Goal: Task Accomplishment & Management: Use online tool/utility

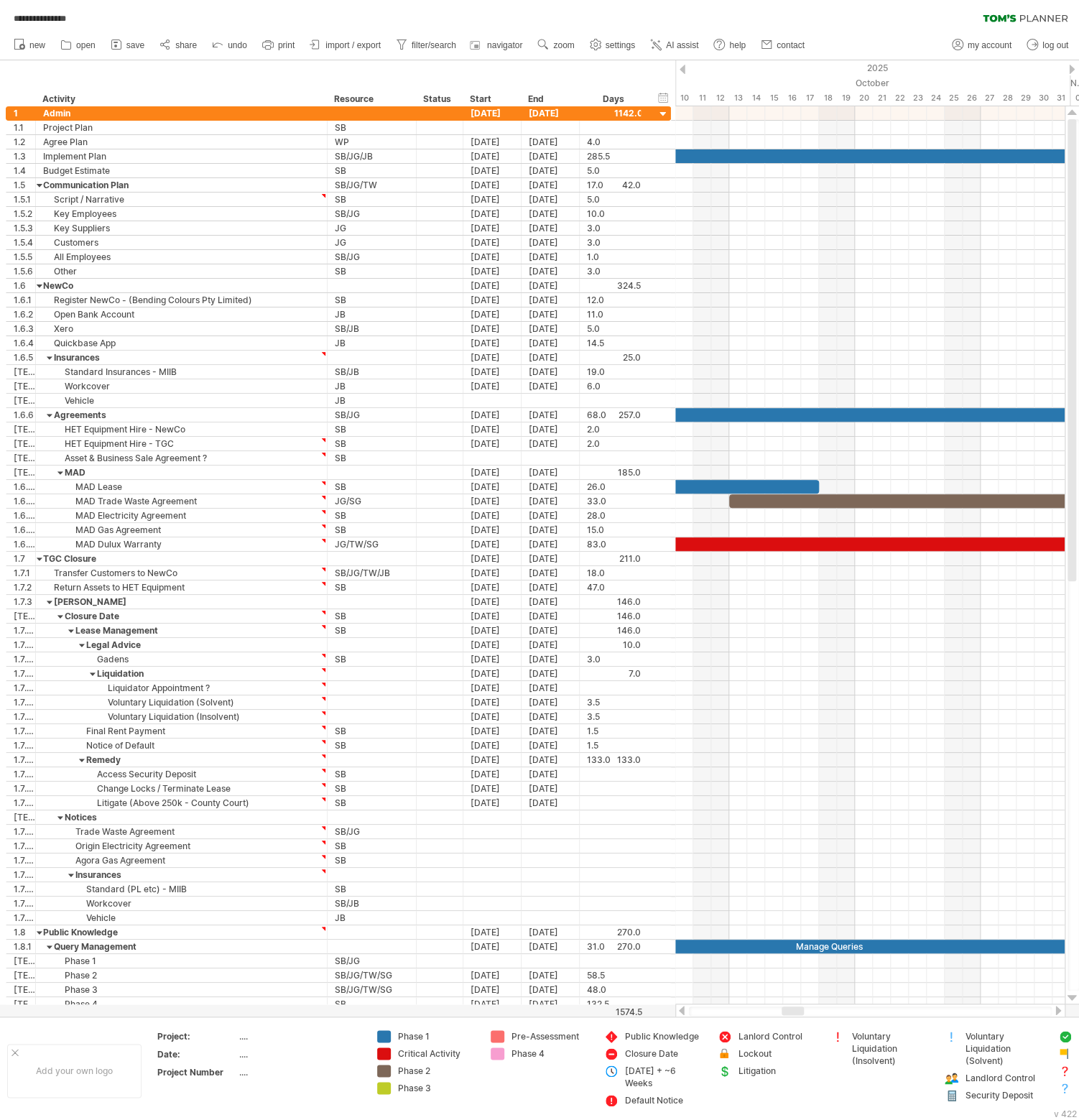
click at [681, 71] on div at bounding box center [682, 69] width 6 height 10
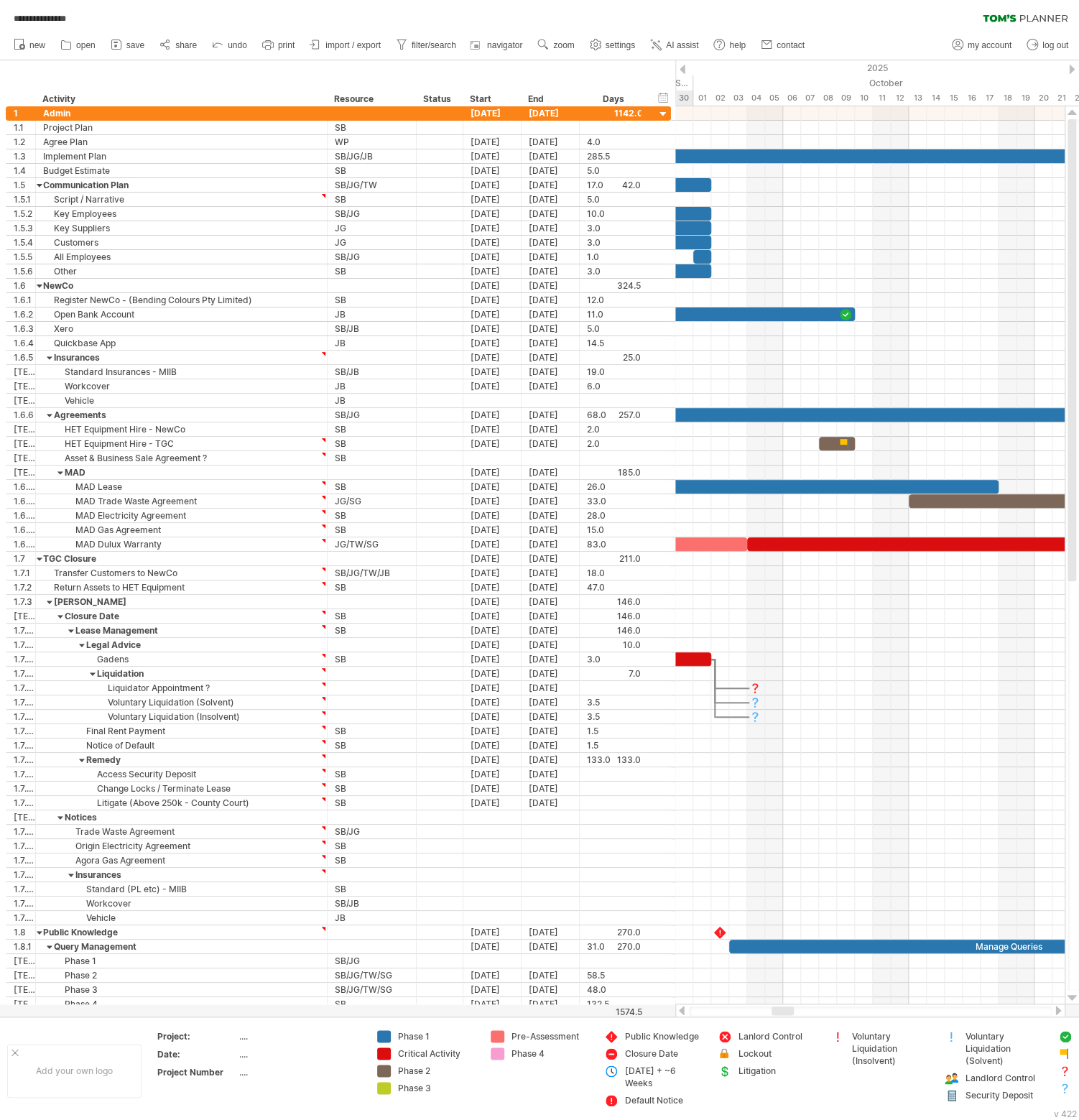
click at [684, 70] on div at bounding box center [682, 69] width 6 height 10
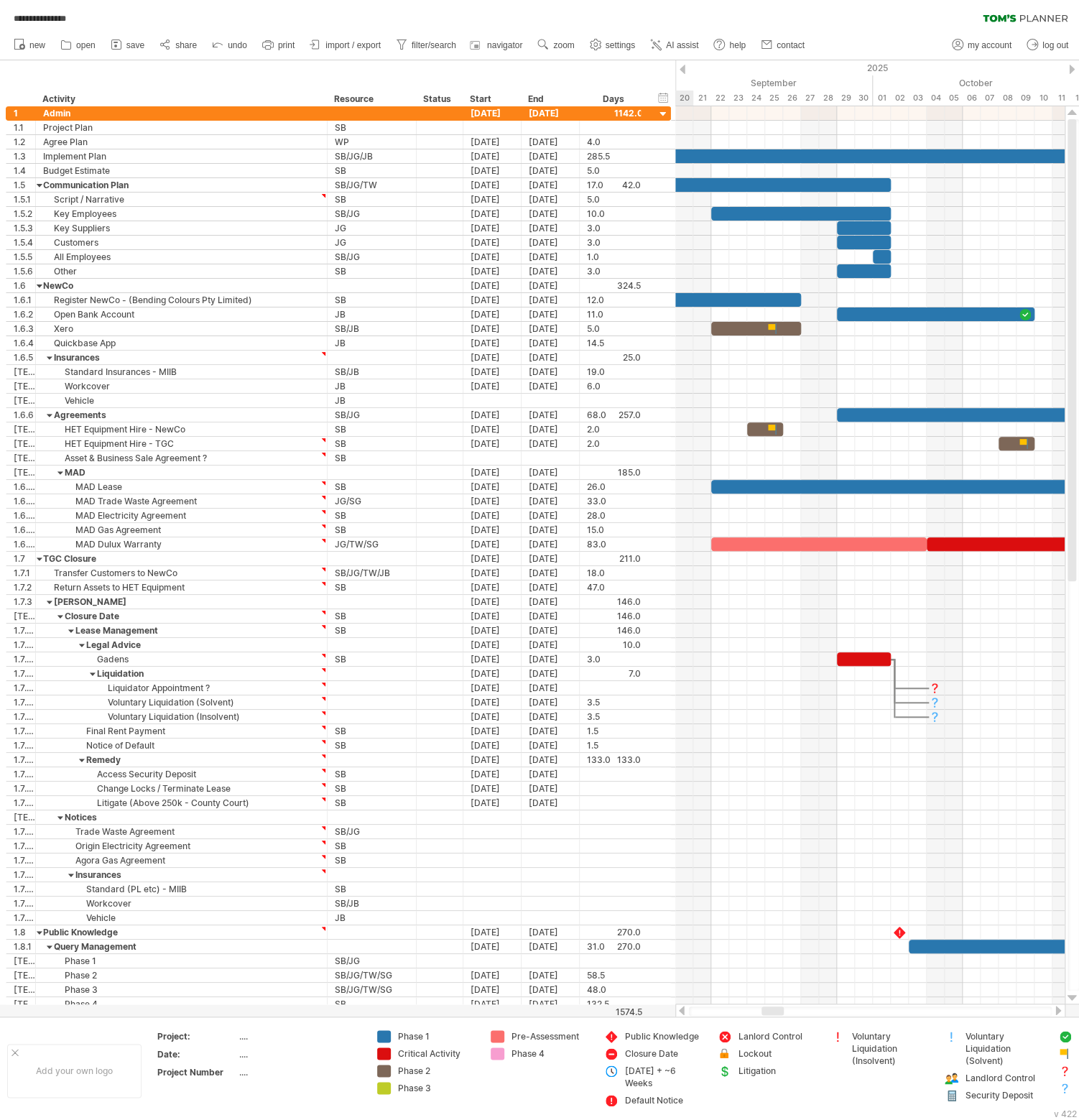
click at [684, 70] on div at bounding box center [682, 69] width 6 height 10
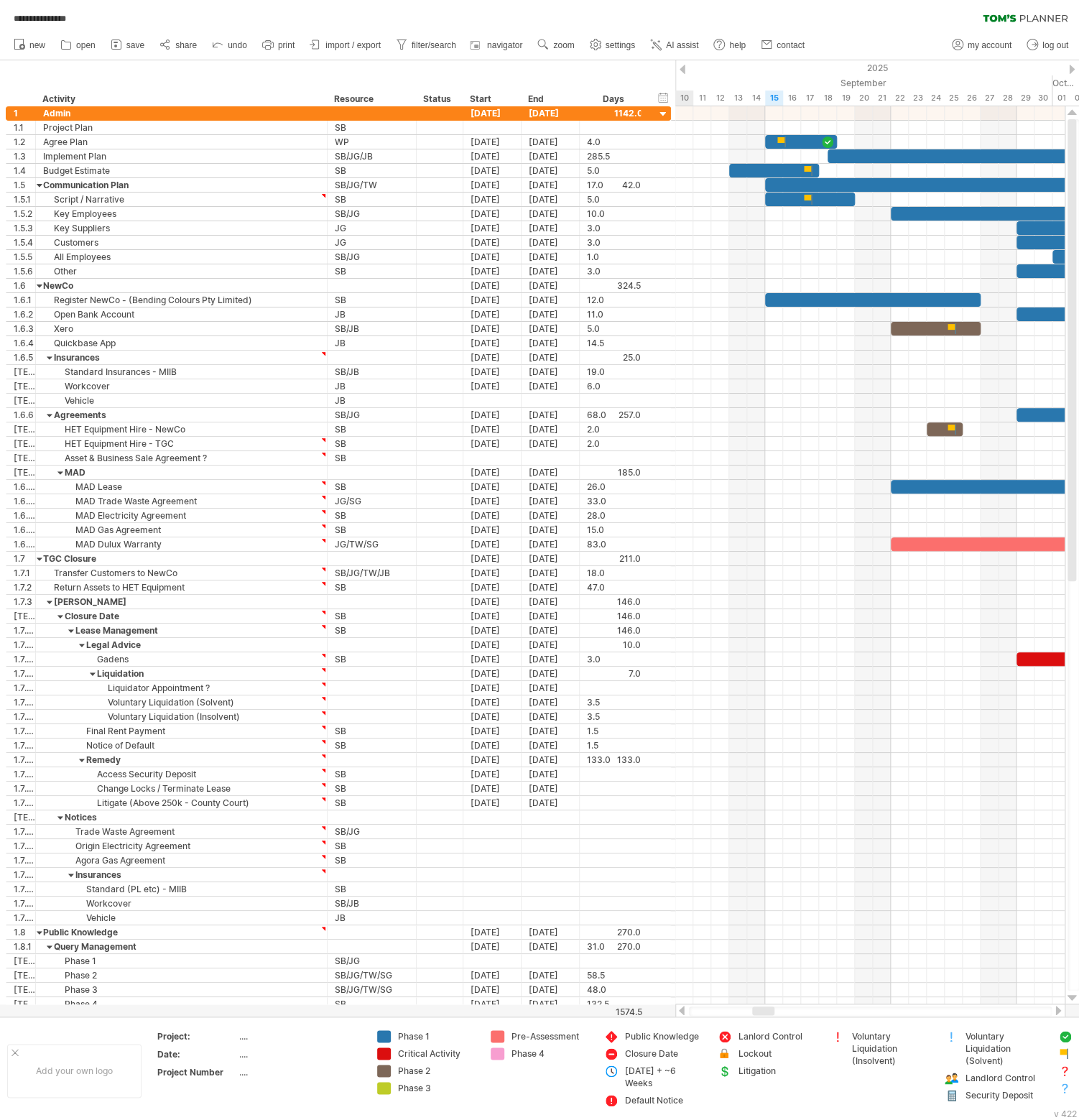
click at [684, 70] on div at bounding box center [682, 69] width 6 height 10
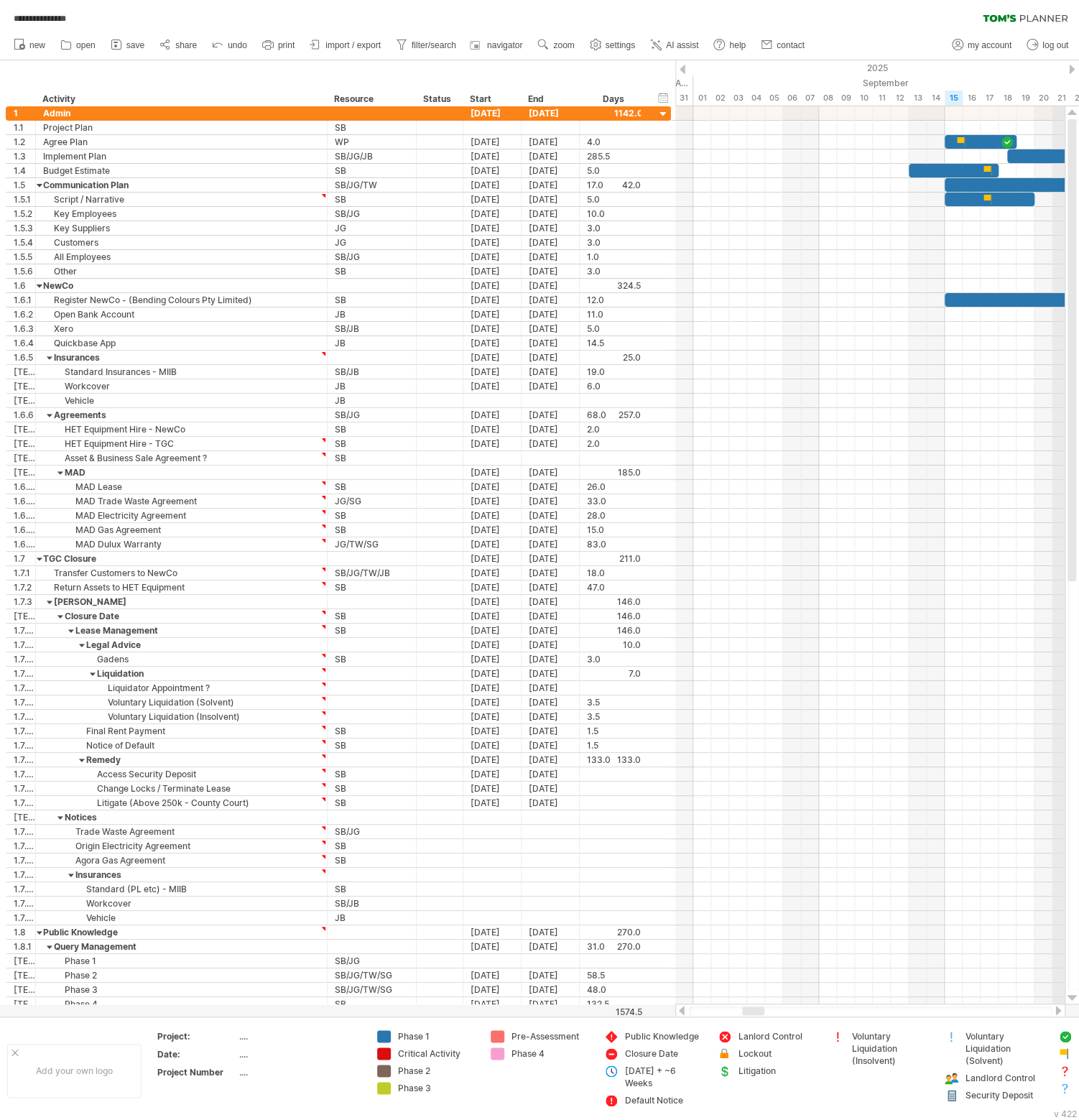
click at [822, 69] on div at bounding box center [1071, 69] width 6 height 10
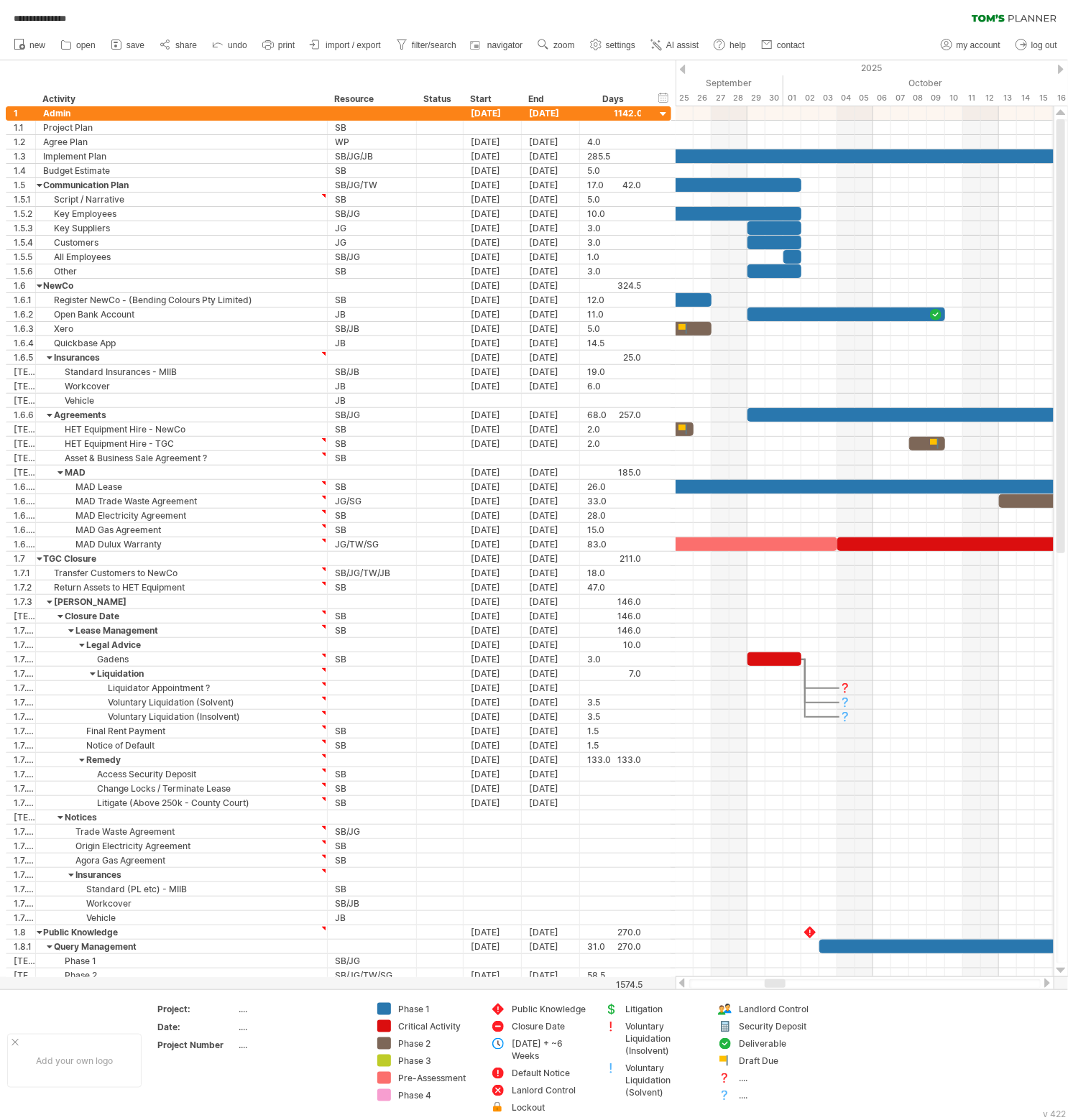
drag, startPoint x: 762, startPoint y: 981, endPoint x: 737, endPoint y: 976, distance: 25.5
click at [724, 977] on div at bounding box center [864, 984] width 379 height 14
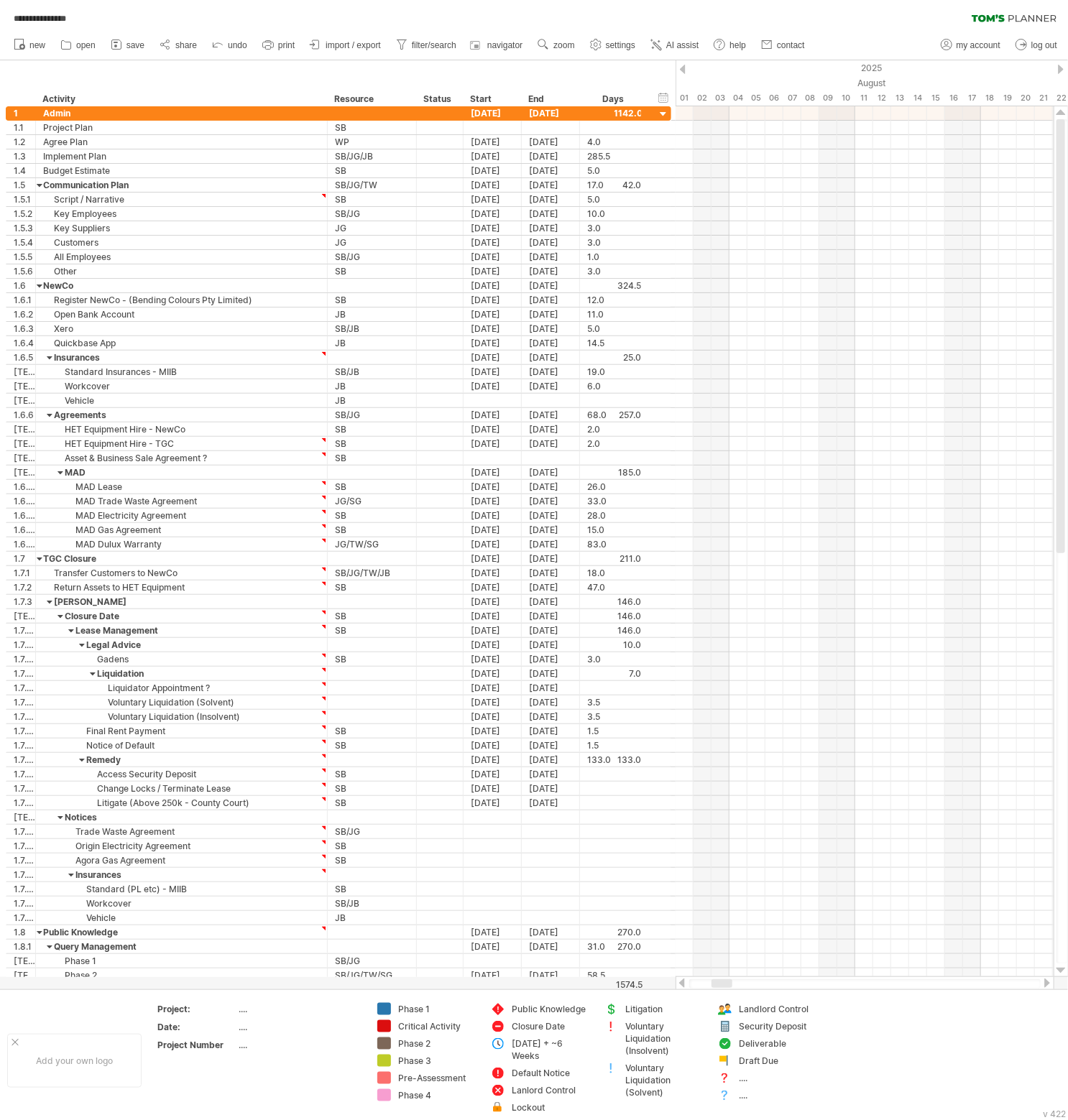
click at [823, 65] on div at bounding box center [1060, 69] width 6 height 10
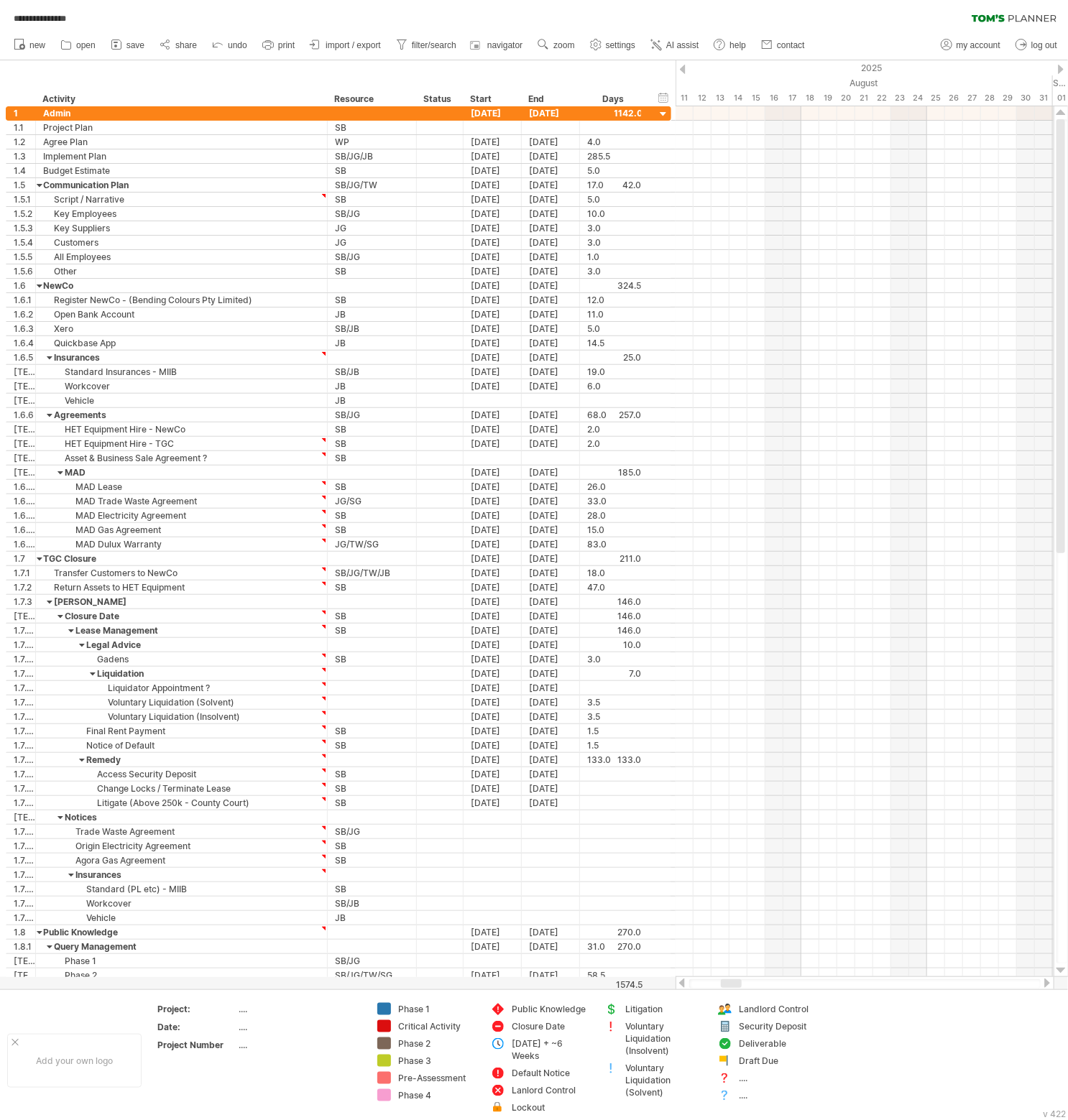
click at [569, 48] on span "zoom" at bounding box center [563, 45] width 21 height 10
click at [604, 65] on div "Month" at bounding box center [616, 66] width 80 height 23
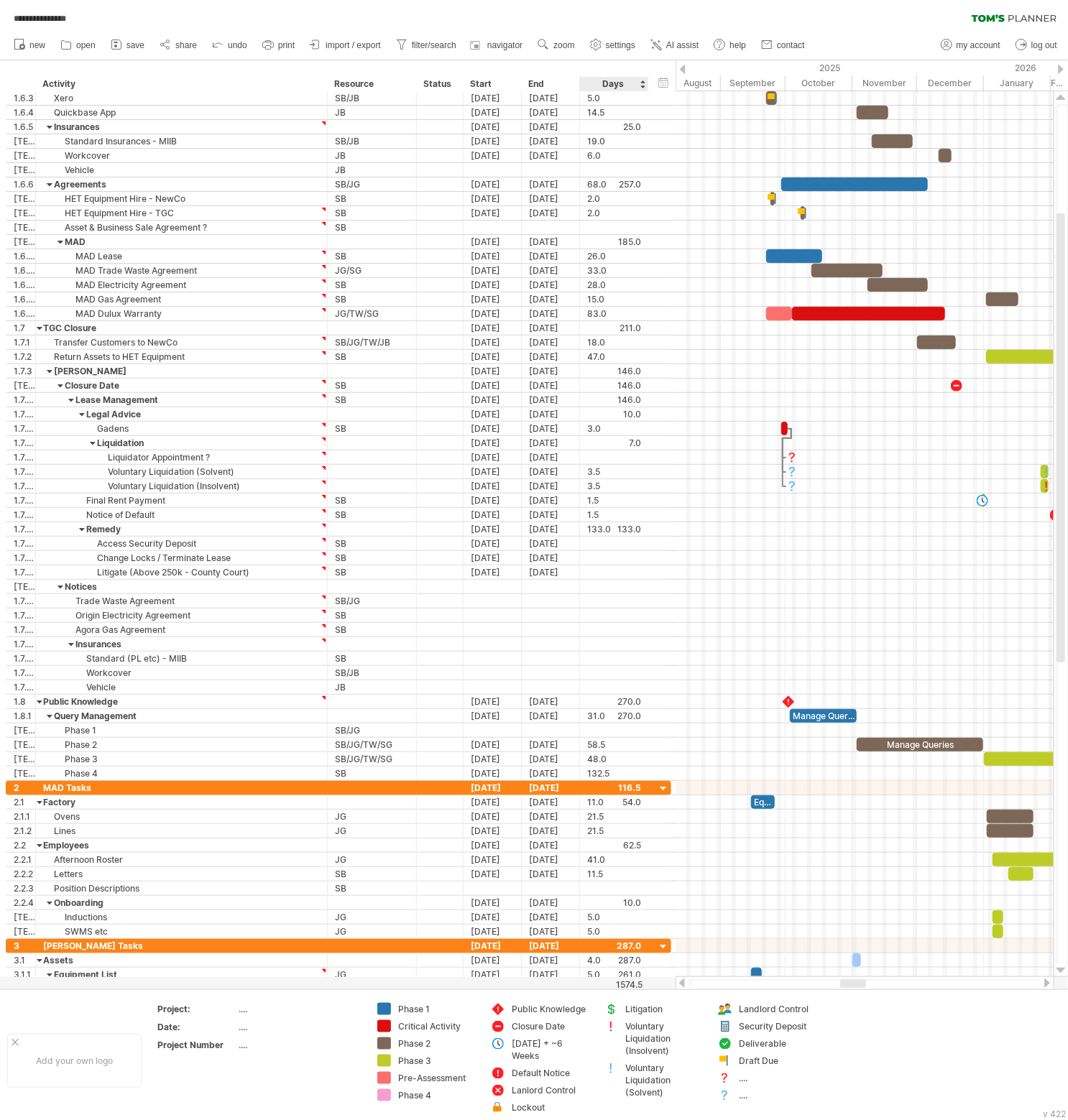
drag, startPoint x: 667, startPoint y: 83, endPoint x: 728, endPoint y: 75, distance: 61.5
click at [667, 83] on div "hide start/end/duration show start/end/duration" at bounding box center [663, 82] width 14 height 15
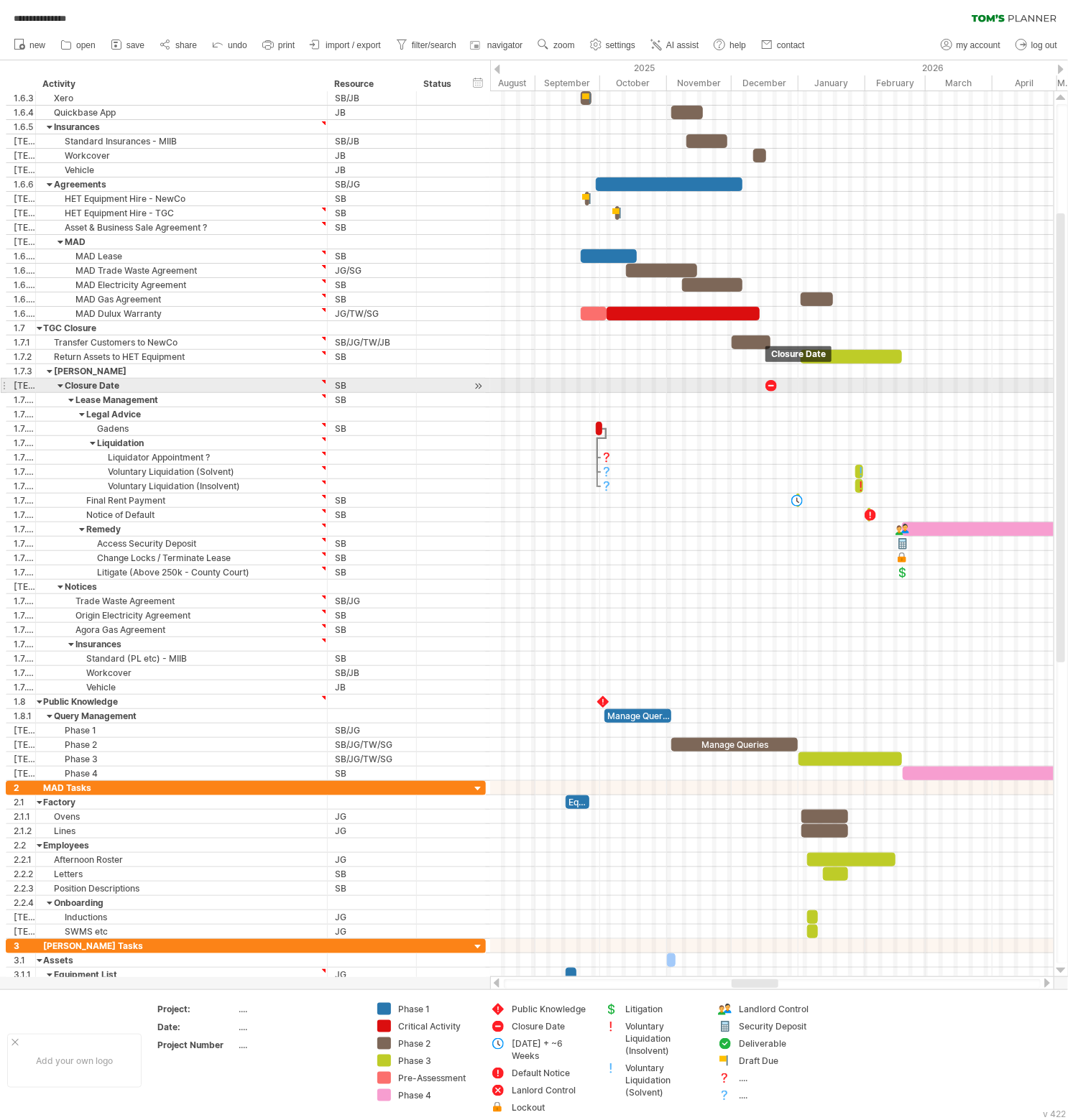
click at [770, 381] on div at bounding box center [771, 385] width 14 height 14
click at [770, 381] on div at bounding box center [771, 385] width 16 height 14
click at [770, 381] on div at bounding box center [771, 385] width 14 height 14
click at [770, 381] on div at bounding box center [771, 385] width 16 height 14
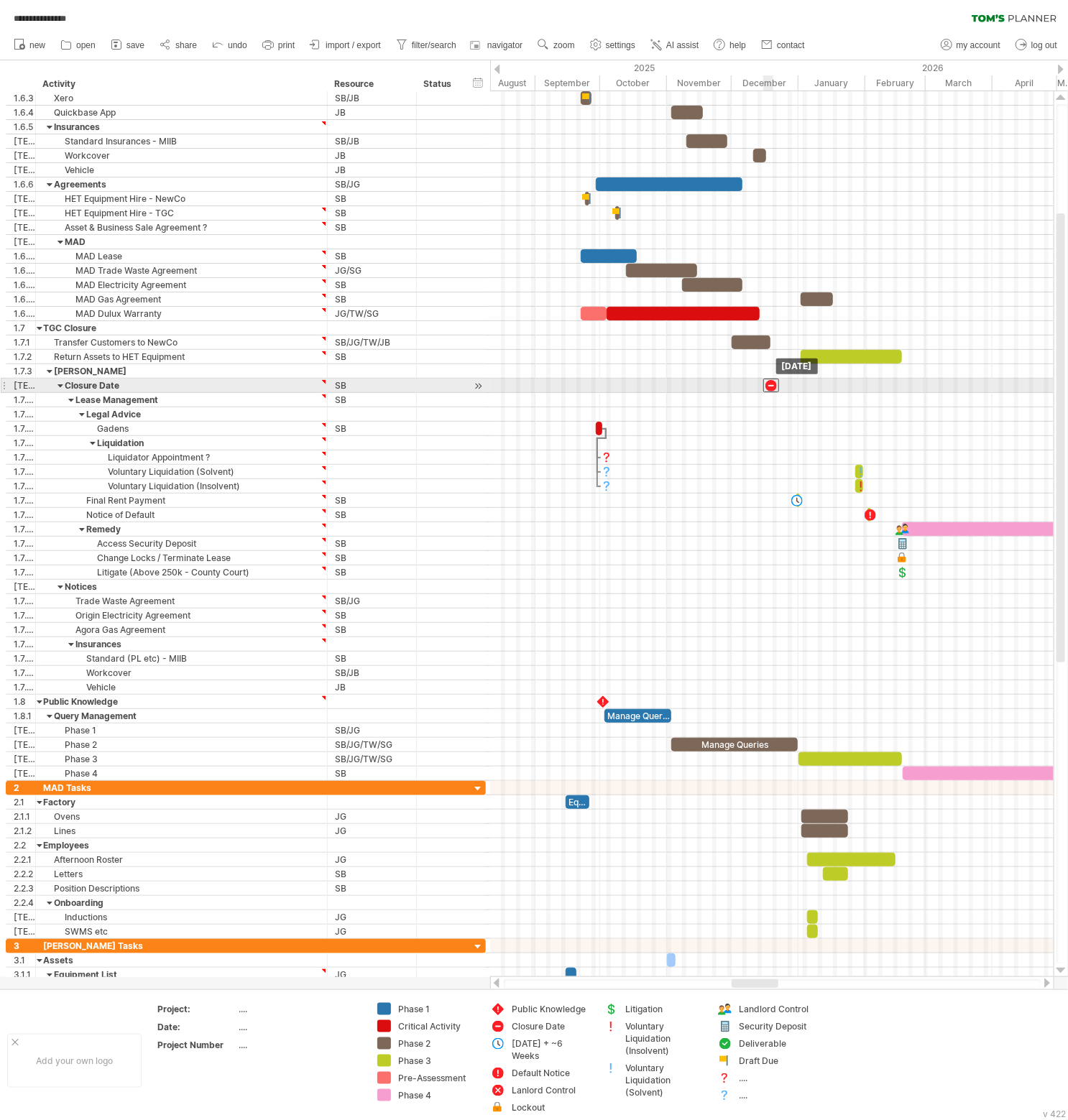
click at [770, 381] on div at bounding box center [771, 385] width 16 height 14
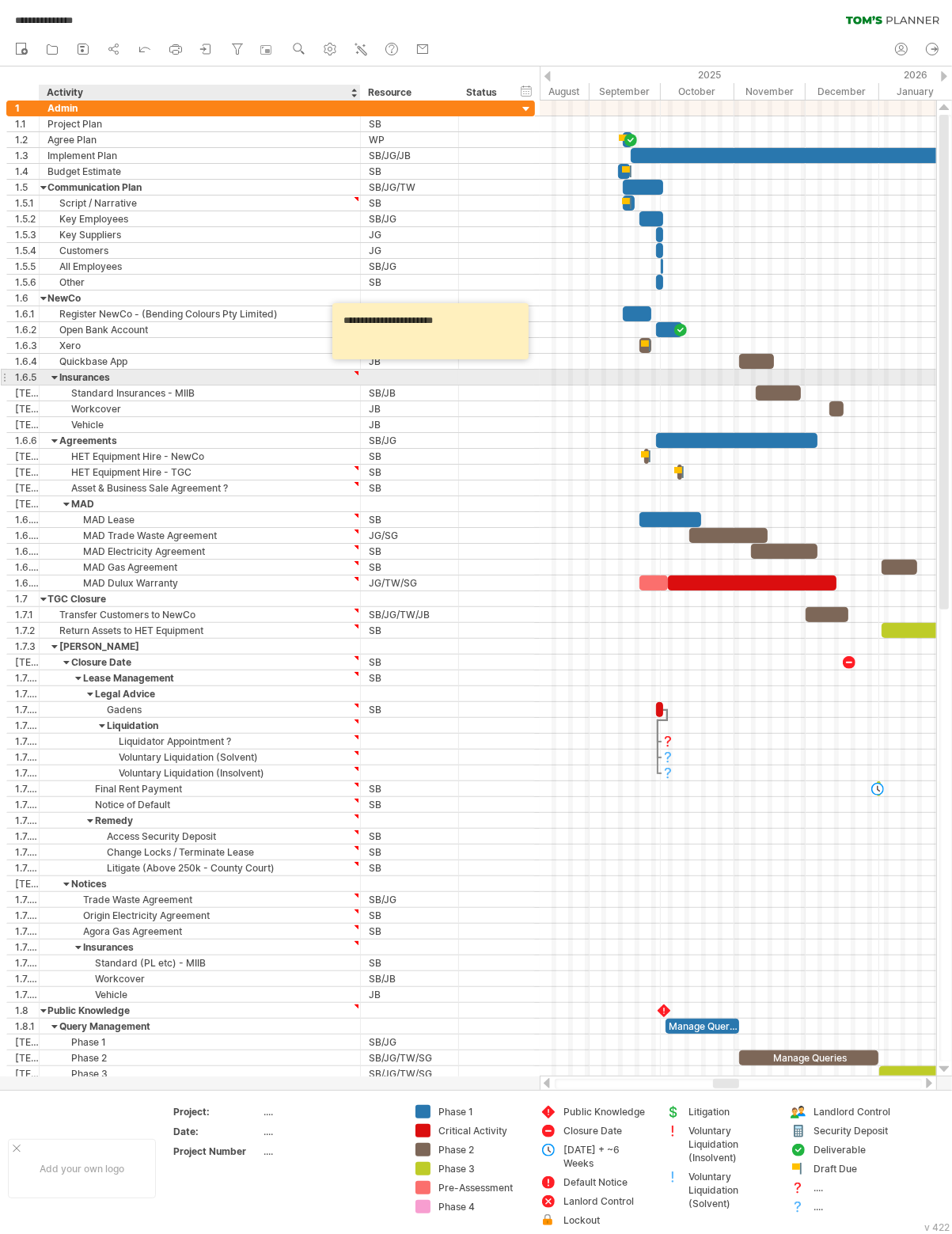
click at [228, 374] on div "Insurances" at bounding box center [199, 377] width 305 height 15
click at [354, 372] on div at bounding box center [357, 373] width 7 height 7
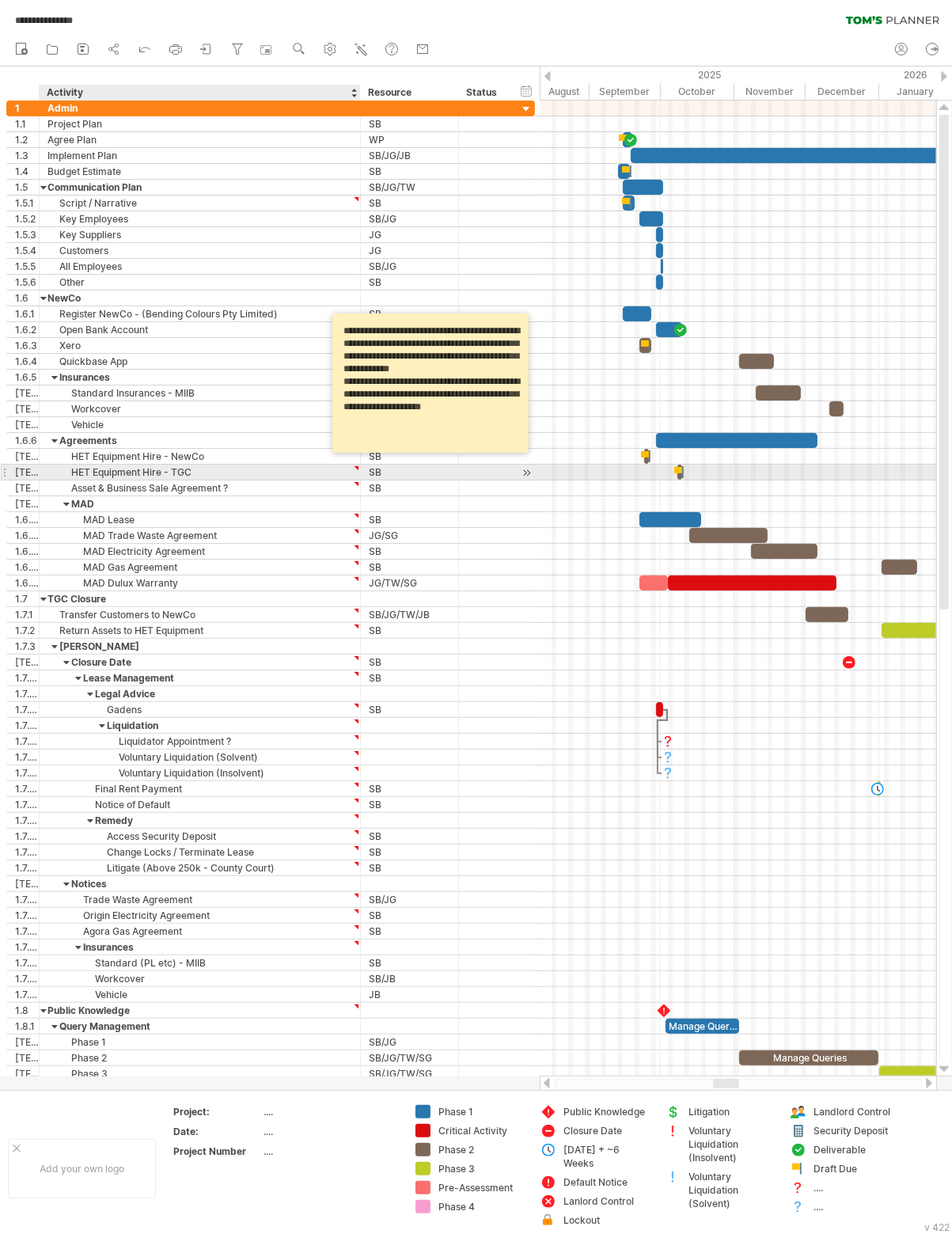
click at [320, 468] on div "HET Equipment Hire - TGC" at bounding box center [199, 472] width 305 height 15
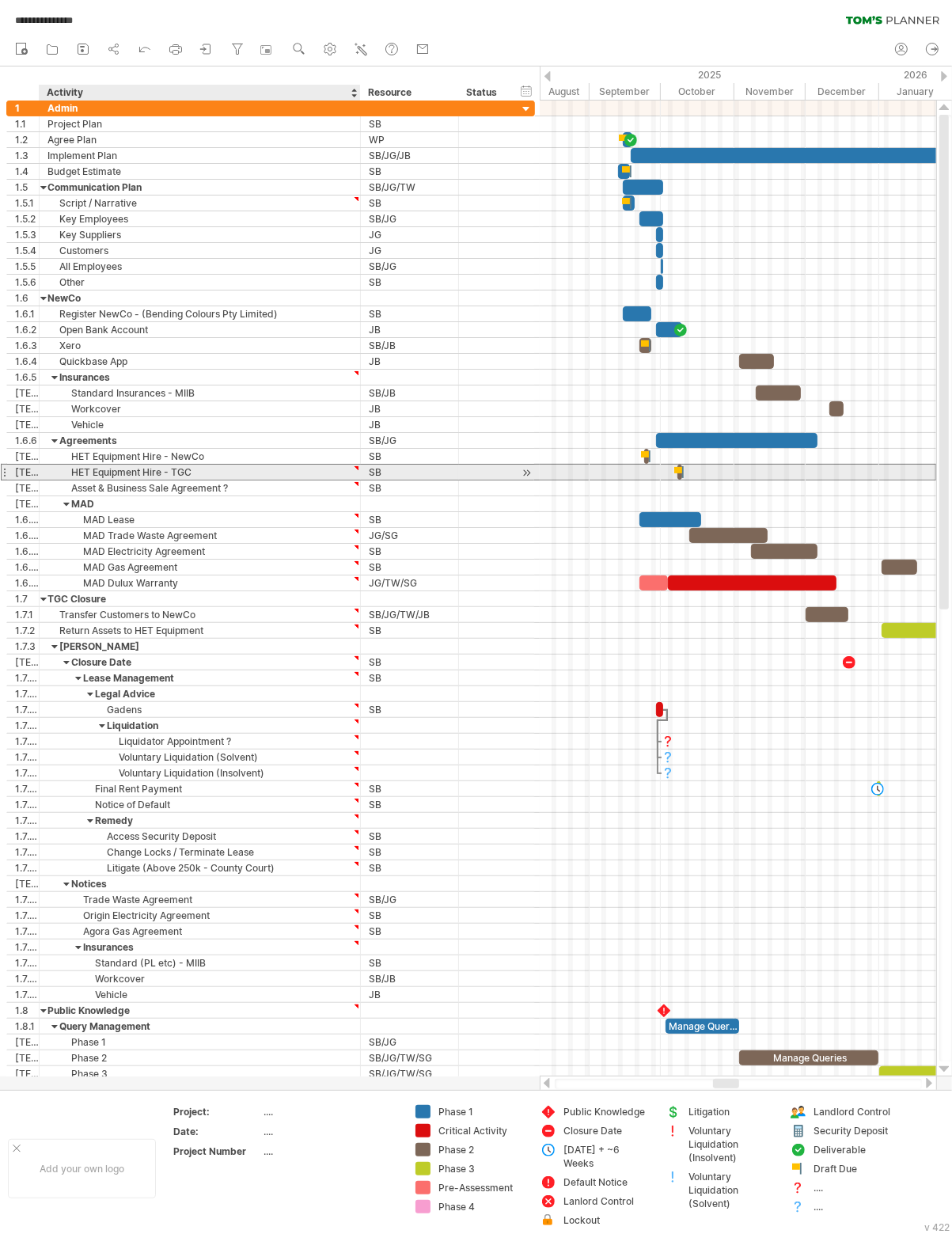
click at [357, 465] on div at bounding box center [357, 468] width 7 height 7
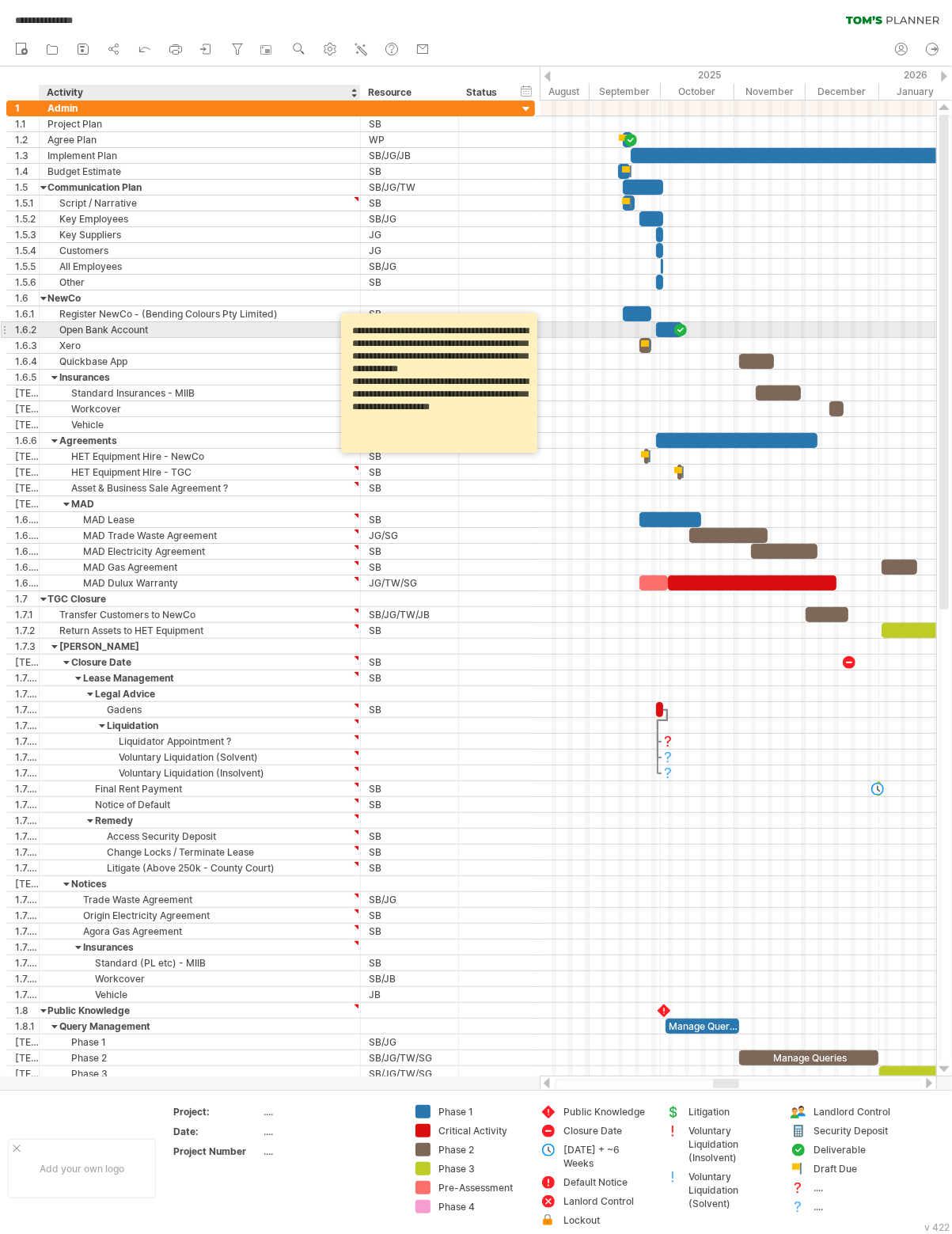
drag, startPoint x: 429, startPoint y: 429, endPoint x: 345, endPoint y: 330, distance: 129.8
click at [345, 329] on div "**********" at bounding box center [440, 383] width 197 height 140
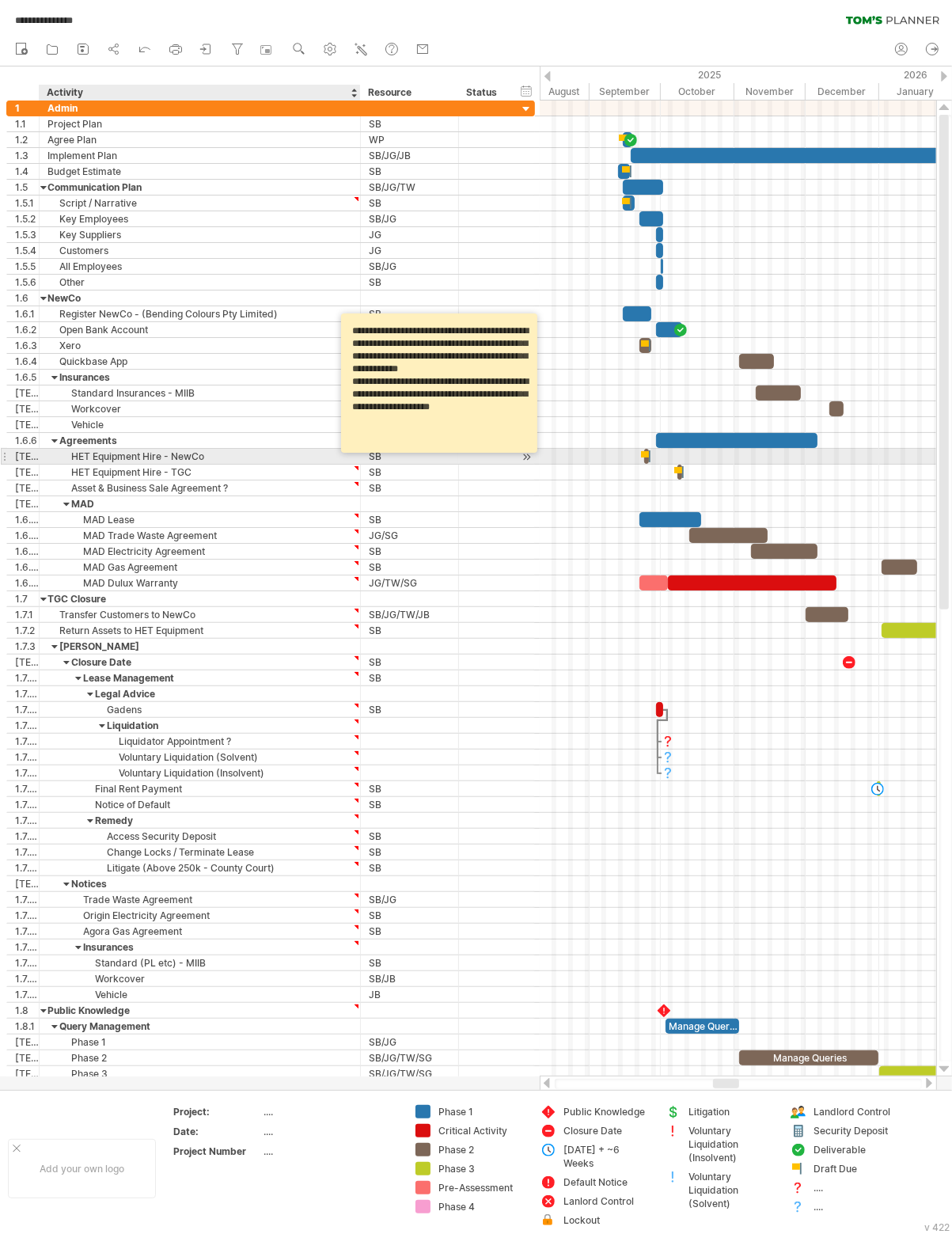
click at [310, 465] on div "HET Equipment Hire - TGC" at bounding box center [199, 472] width 305 height 15
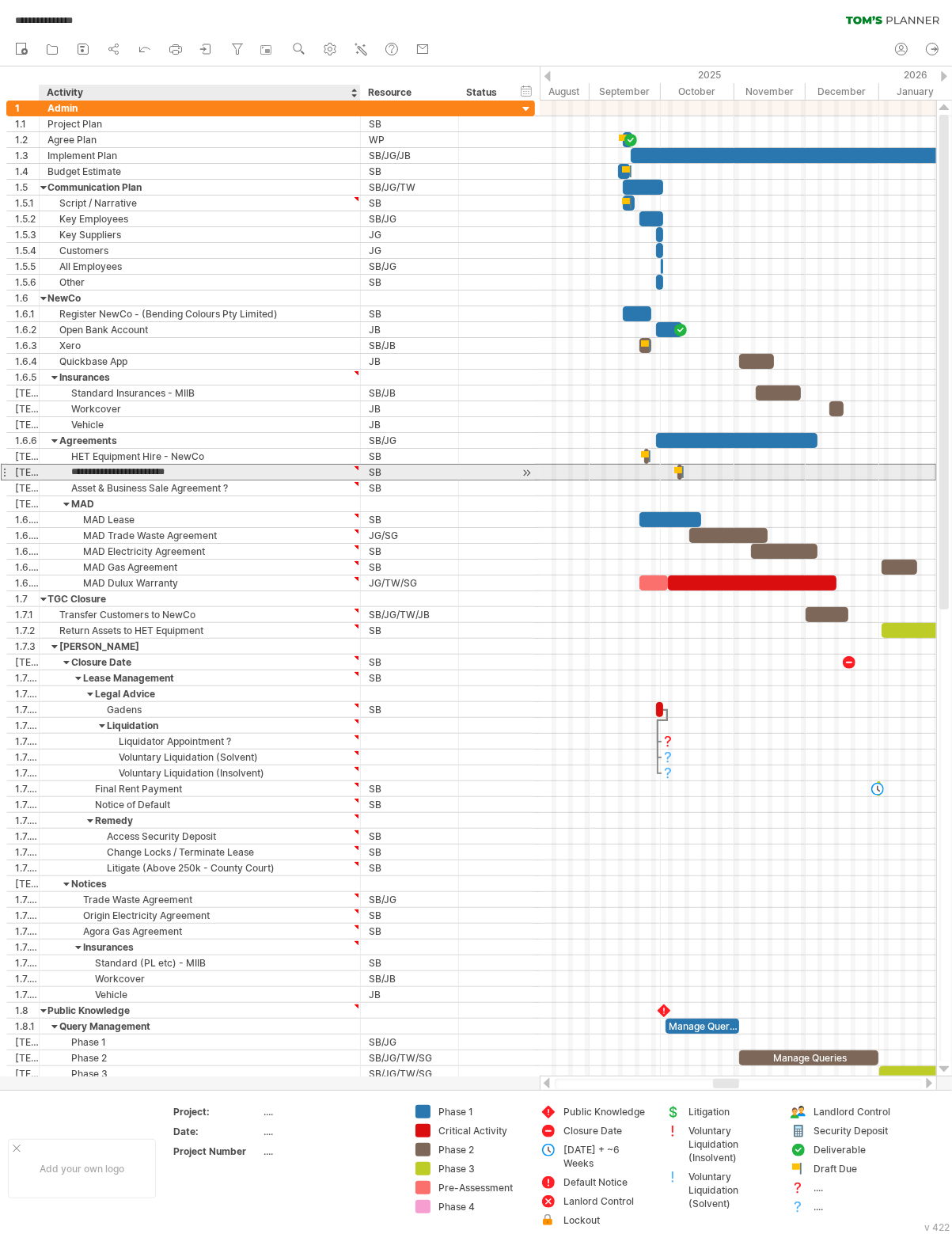
click at [356, 465] on div at bounding box center [357, 468] width 7 height 7
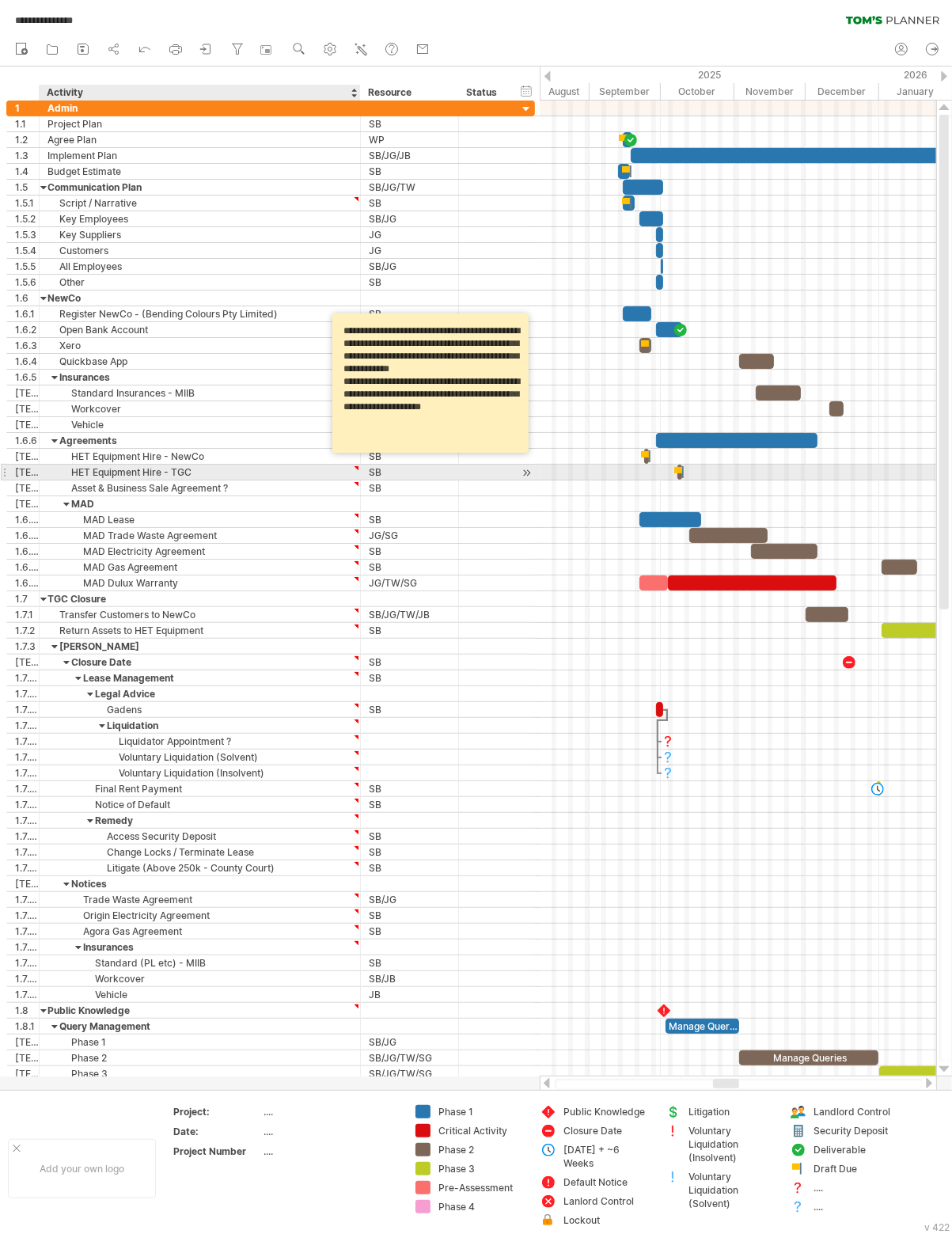
click at [312, 470] on div "HET Equipment Hire - TGC" at bounding box center [199, 472] width 305 height 15
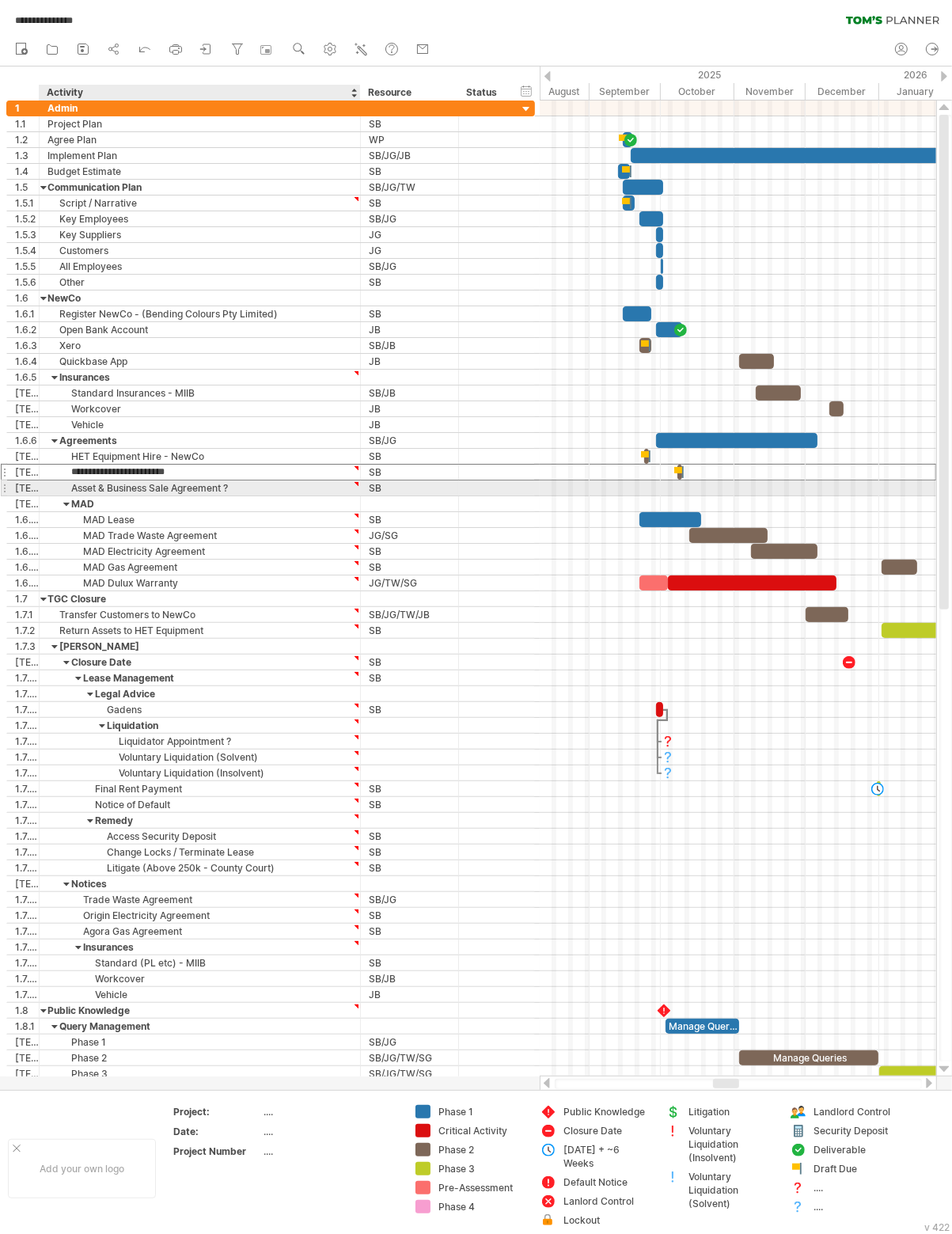
click at [321, 484] on div "Asset & Business Sale Agreement ?" at bounding box center [199, 487] width 305 height 15
click at [356, 480] on div at bounding box center [357, 484] width 7 height 7
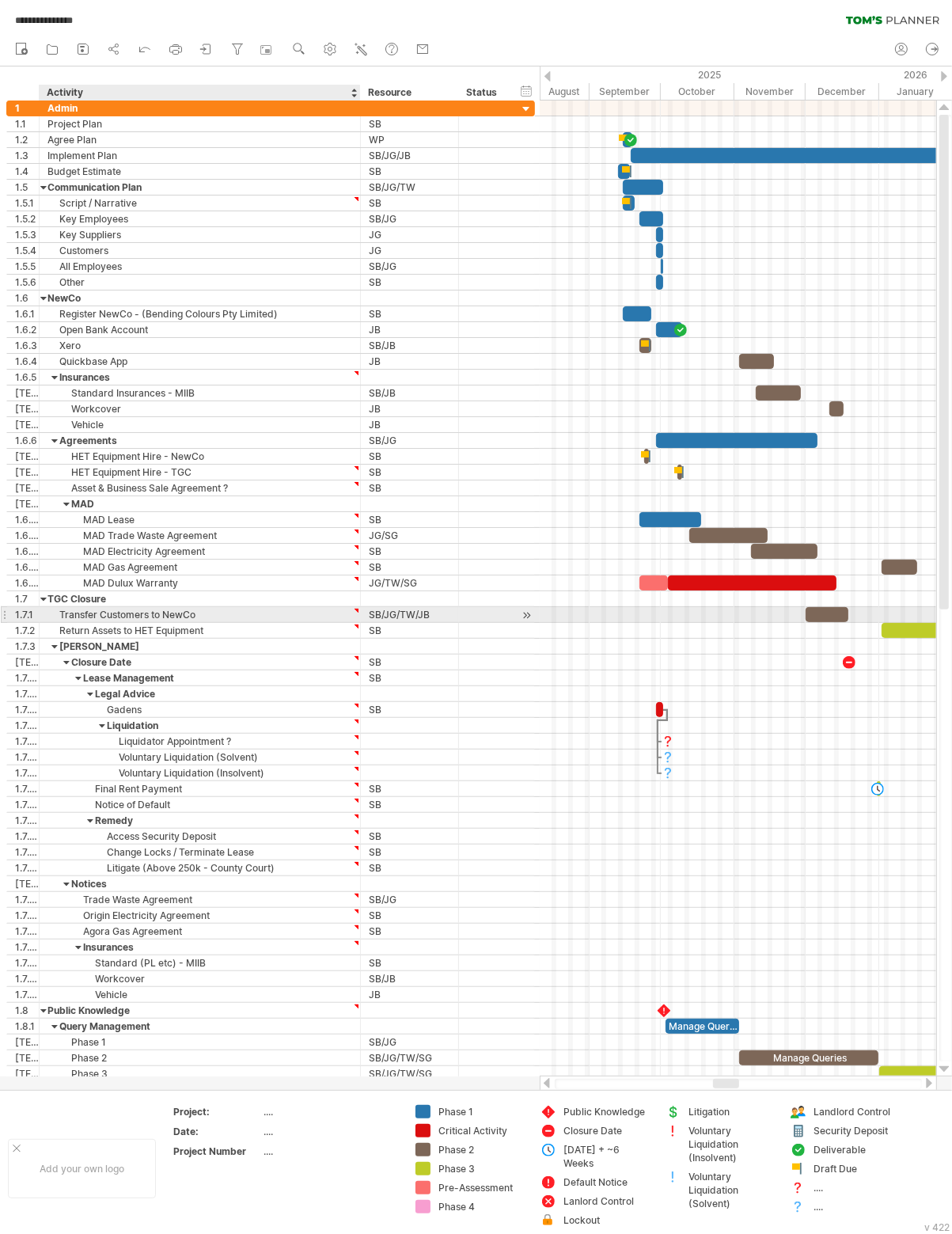
click at [356, 623] on div at bounding box center [357, 626] width 7 height 7
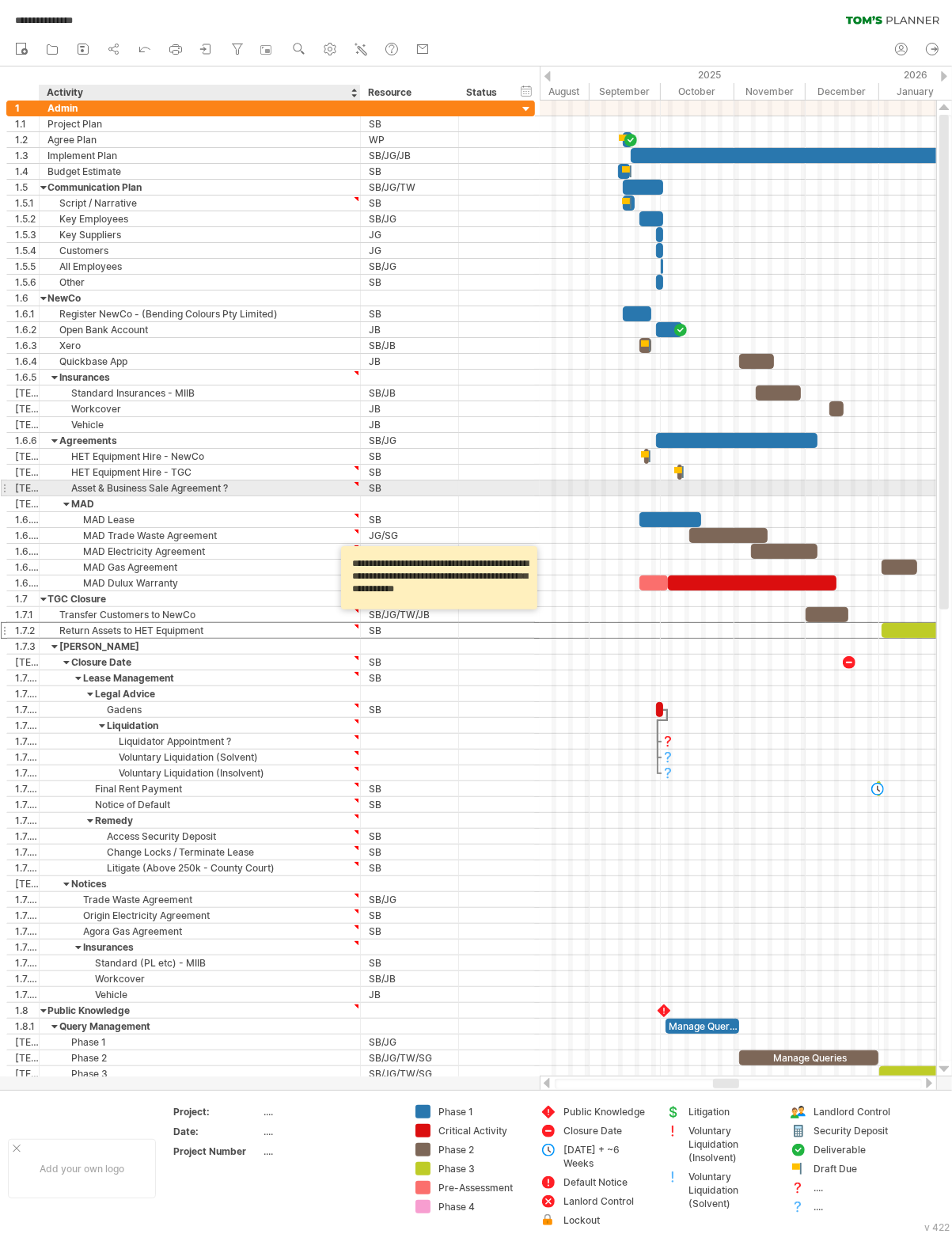
click at [235, 484] on div "Asset & Business Sale Agreement ?" at bounding box center [199, 487] width 305 height 15
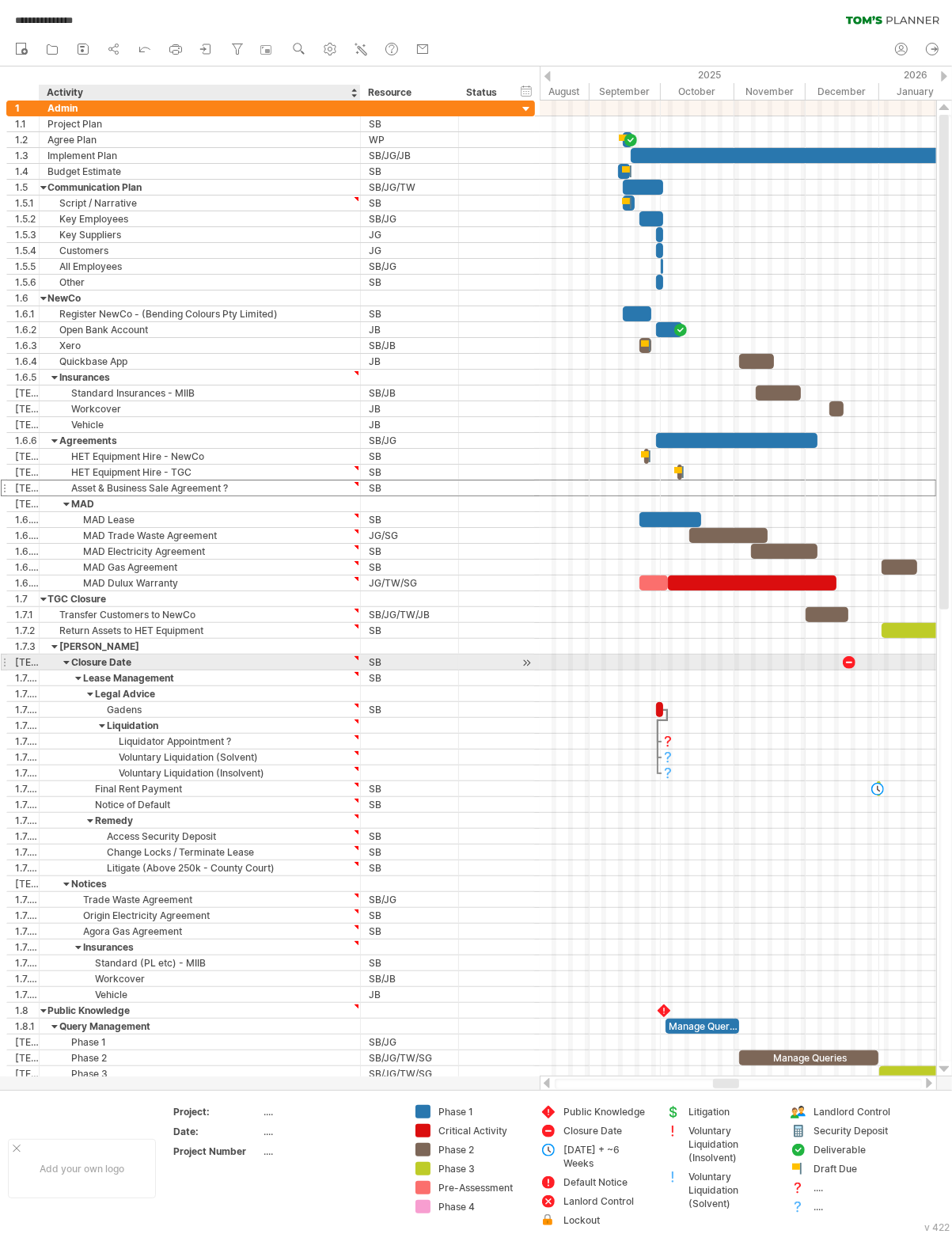
click at [355, 671] on div at bounding box center [357, 675] width 7 height 7
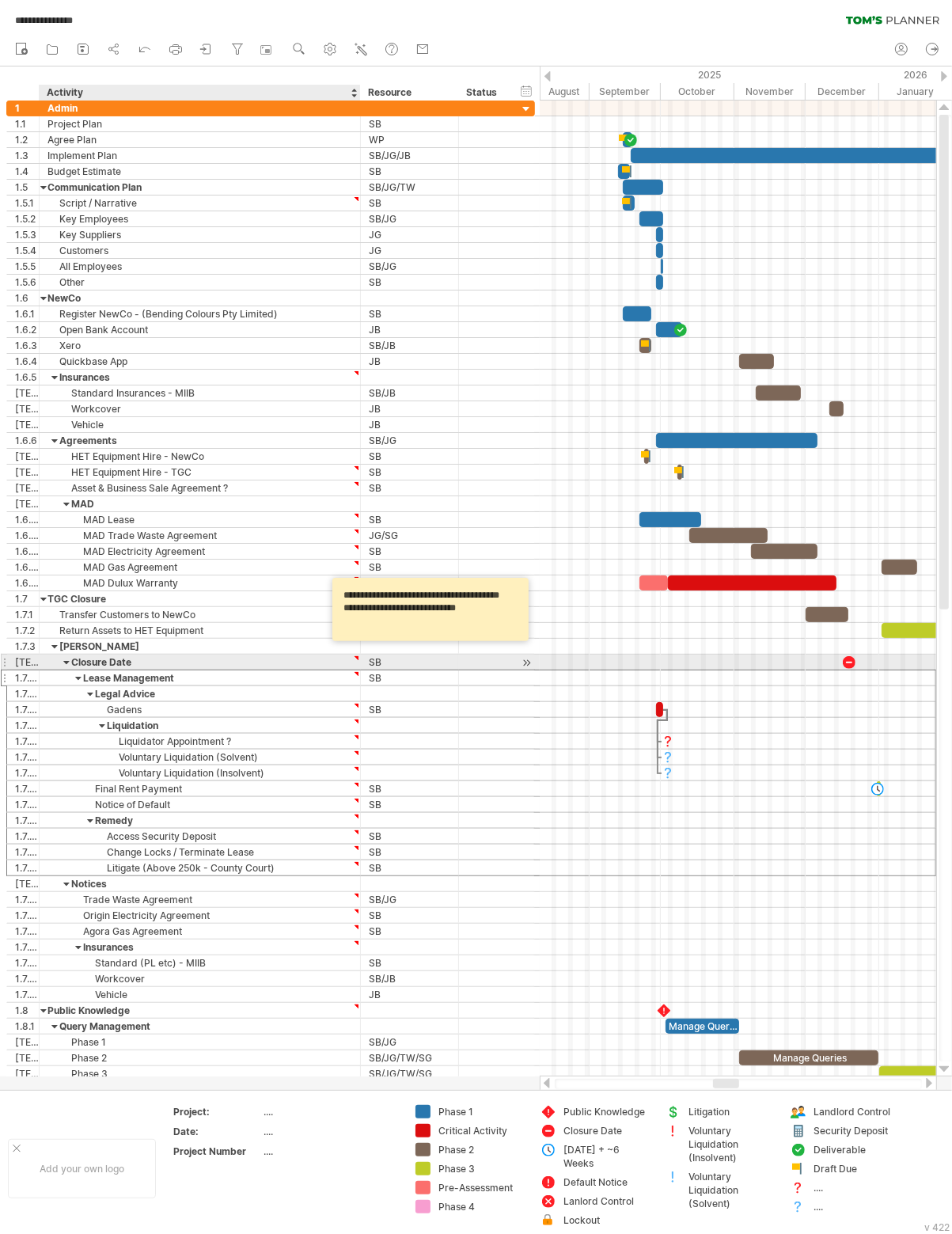
click at [332, 654] on div "Closure Date" at bounding box center [199, 661] width 305 height 15
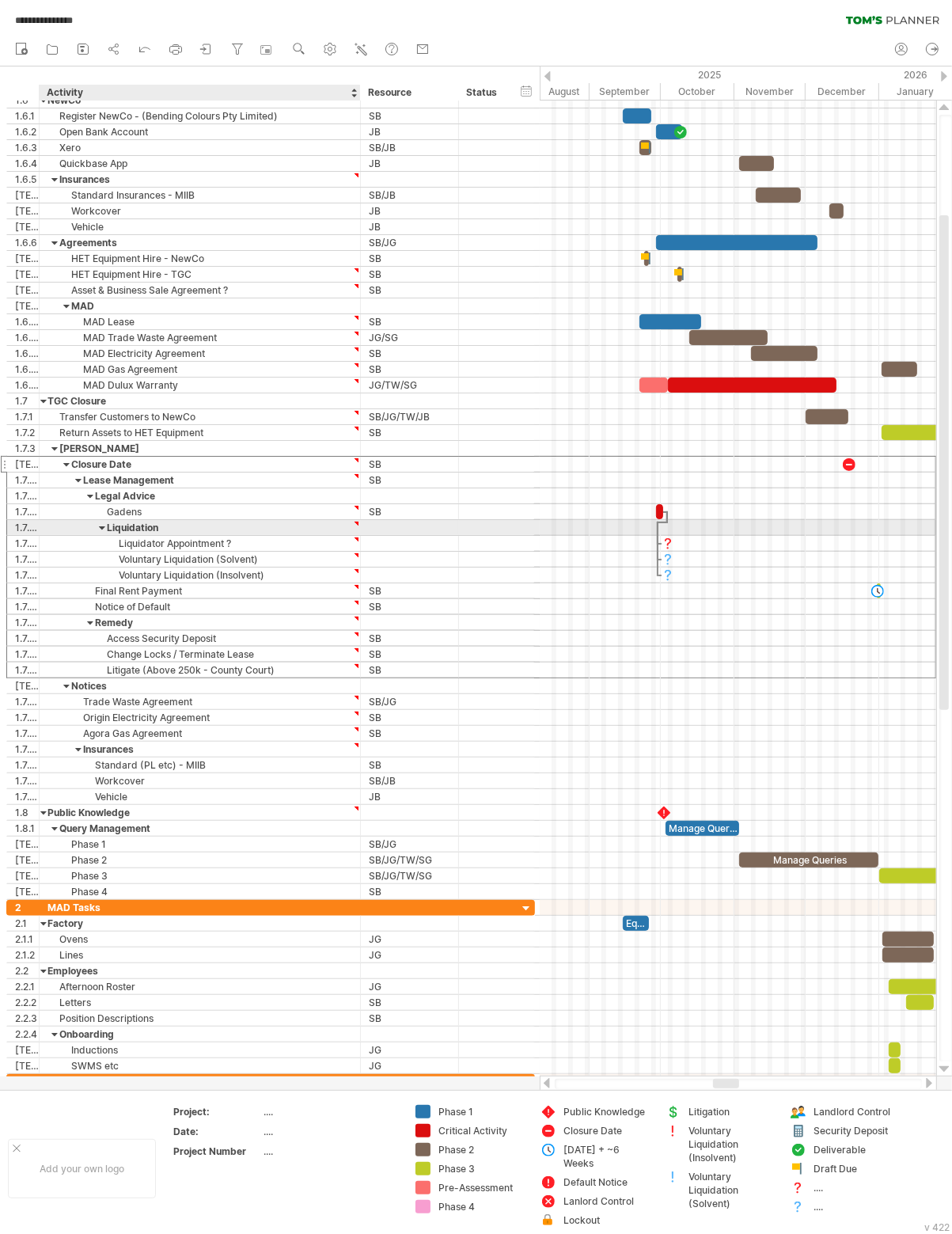
click at [356, 521] on div at bounding box center [357, 523] width 7 height 7
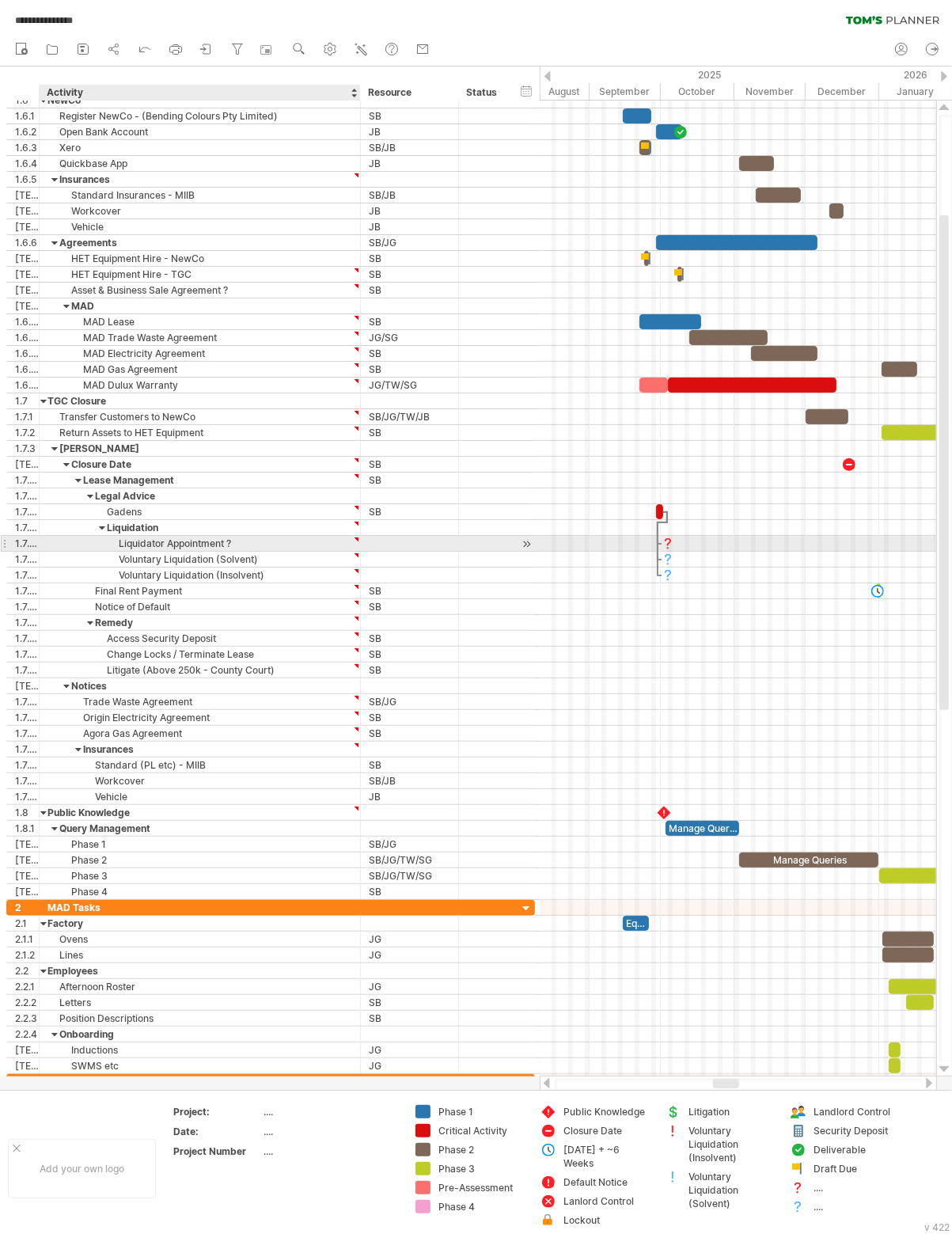
click at [357, 552] on div at bounding box center [357, 555] width 7 height 7
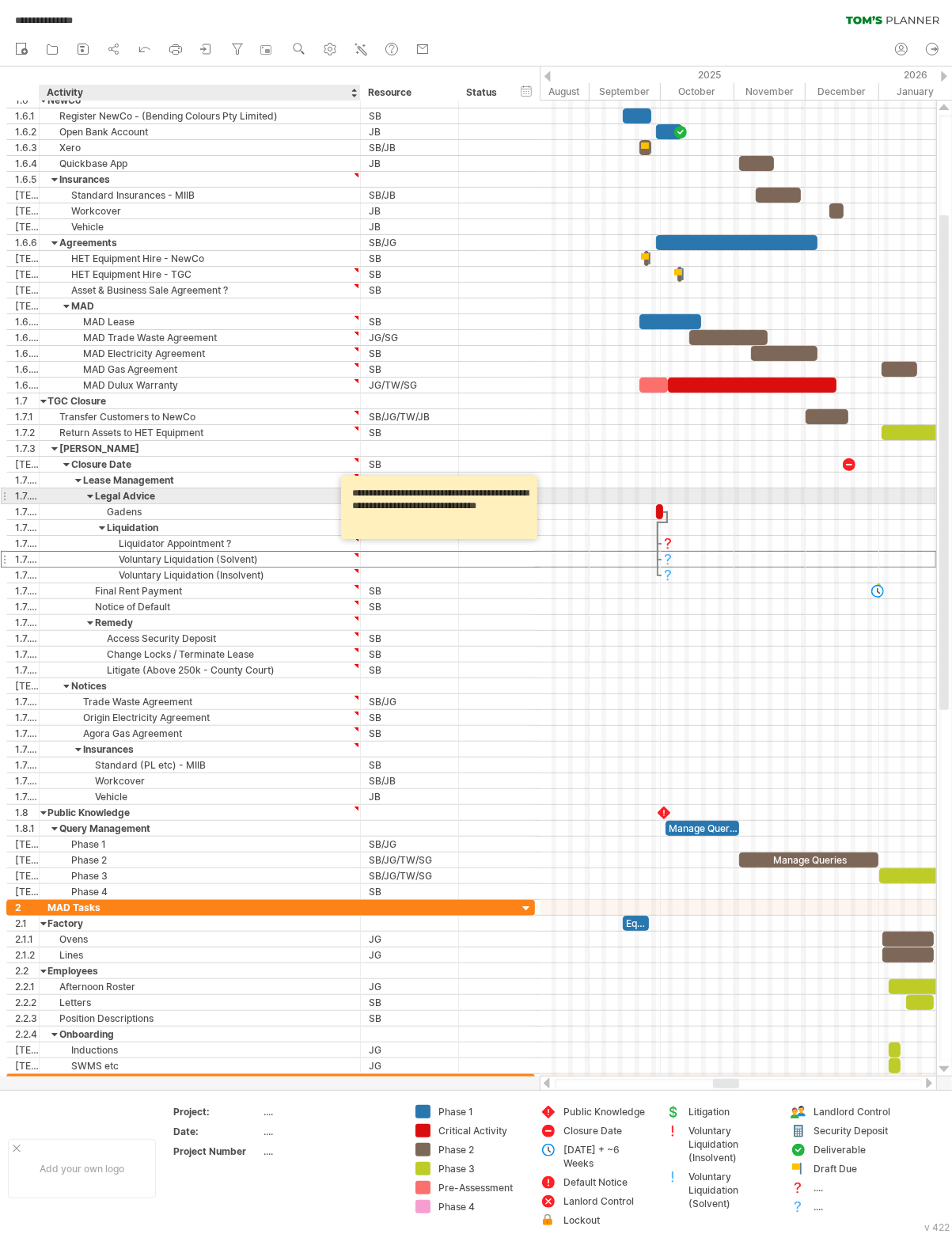
drag, startPoint x: 527, startPoint y: 509, endPoint x: 350, endPoint y: 493, distance: 177.7
click at [350, 493] on textarea "**********" at bounding box center [442, 507] width 190 height 52
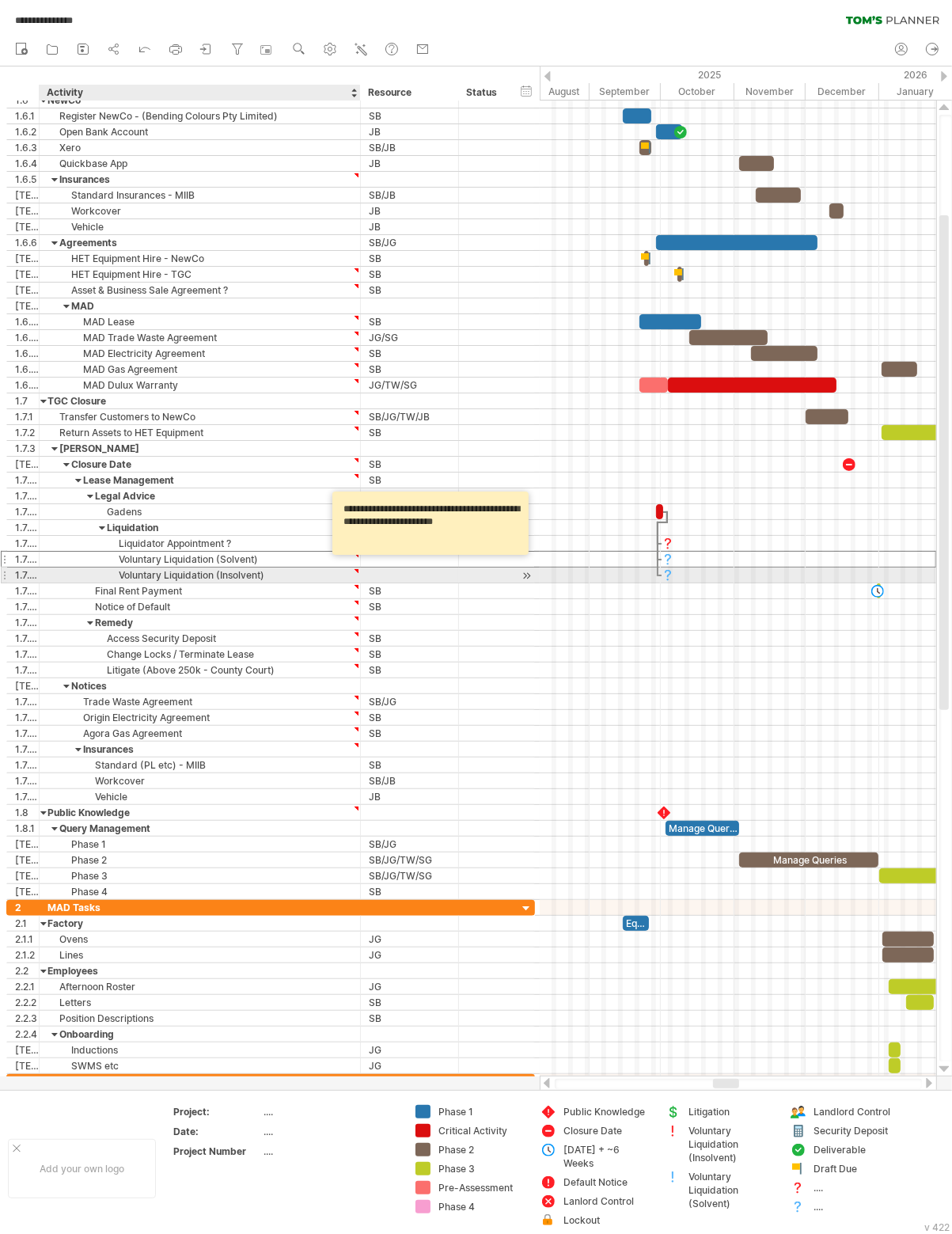
click at [297, 574] on div "Voluntary Liquidation (Insolvent)" at bounding box center [199, 574] width 305 height 15
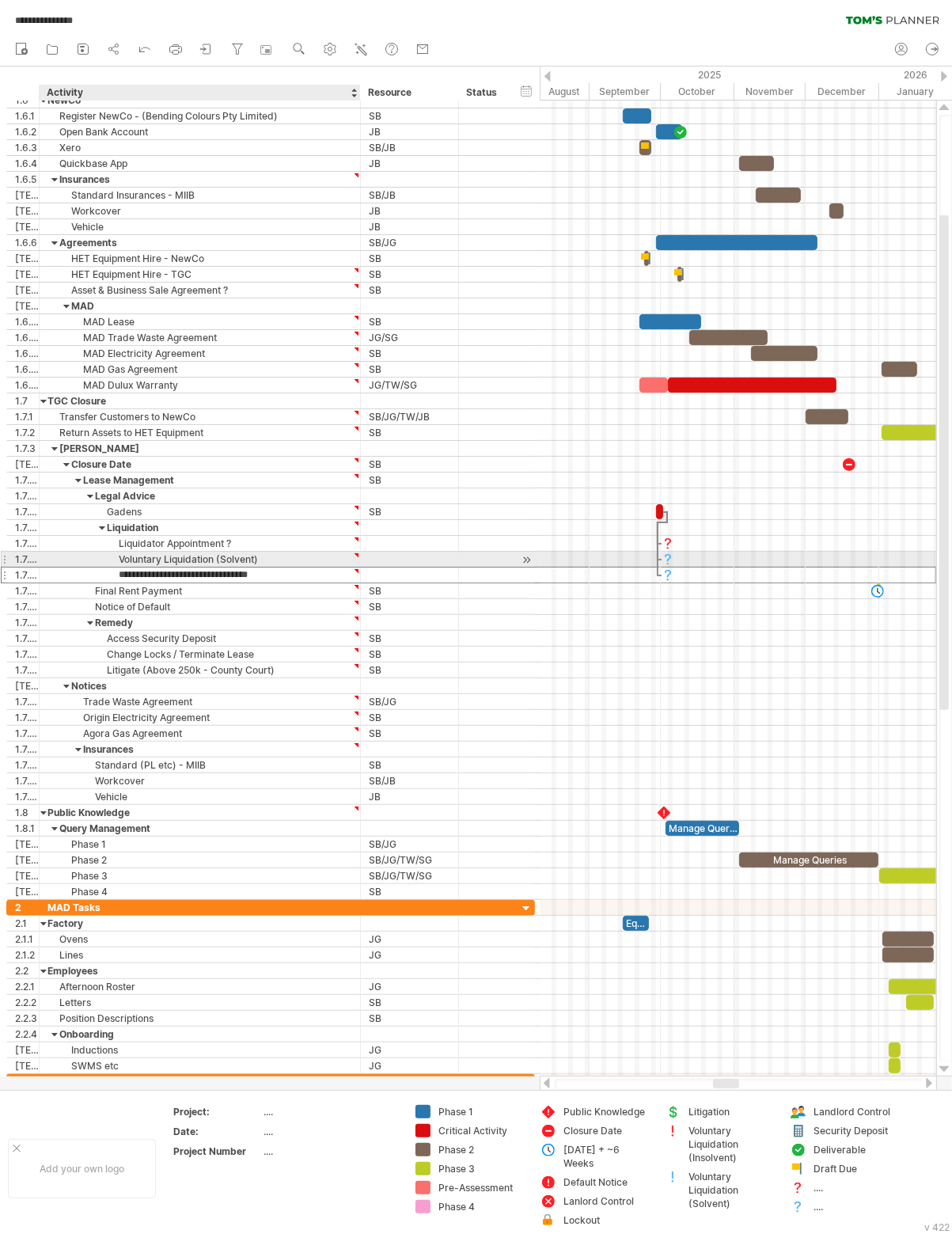
click at [350, 567] on input "**********" at bounding box center [199, 574] width 305 height 15
click at [356, 567] on div at bounding box center [357, 571] width 7 height 7
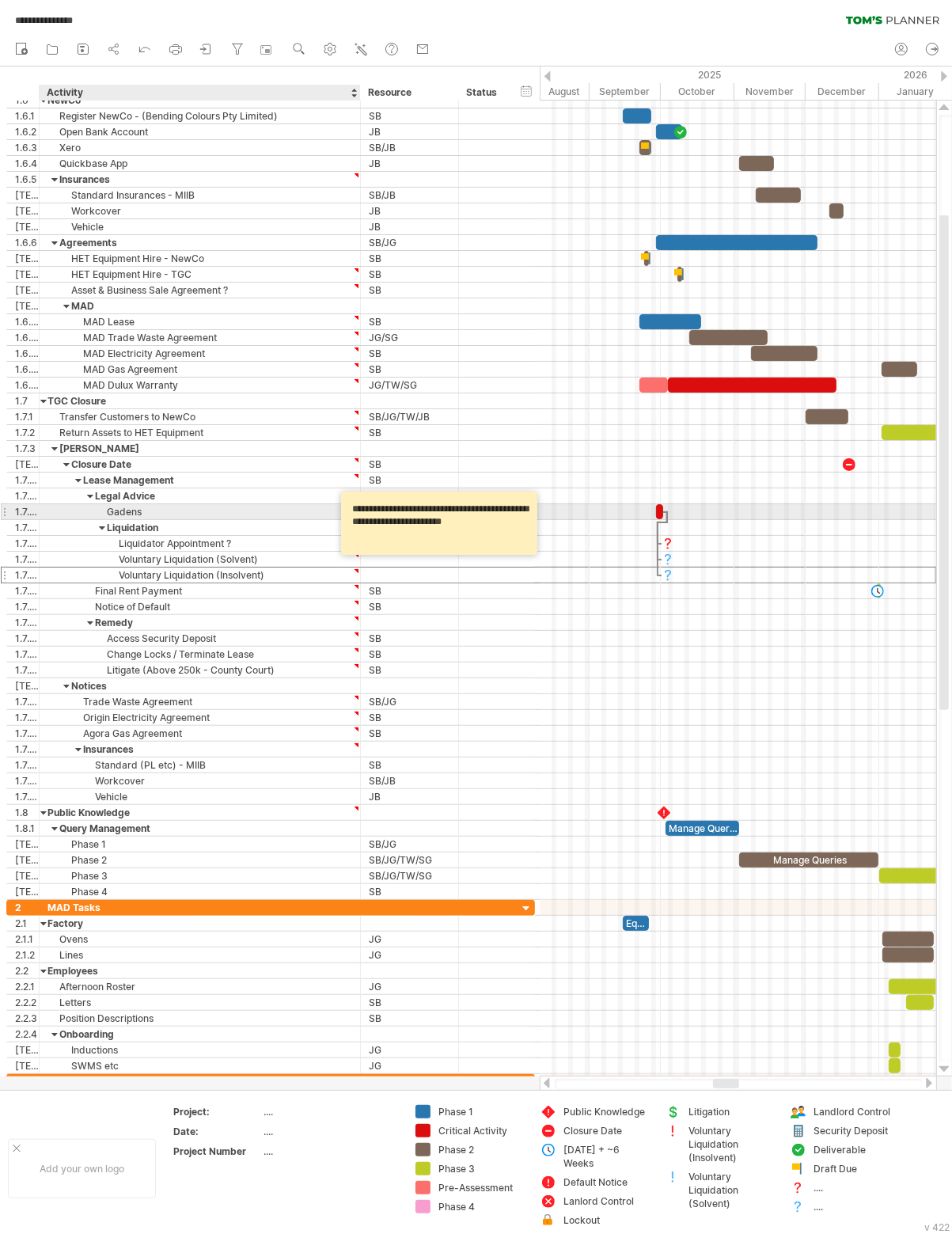
drag, startPoint x: 507, startPoint y: 523, endPoint x: 342, endPoint y: 510, distance: 165.5
click at [342, 510] on div "**********" at bounding box center [440, 523] width 197 height 63
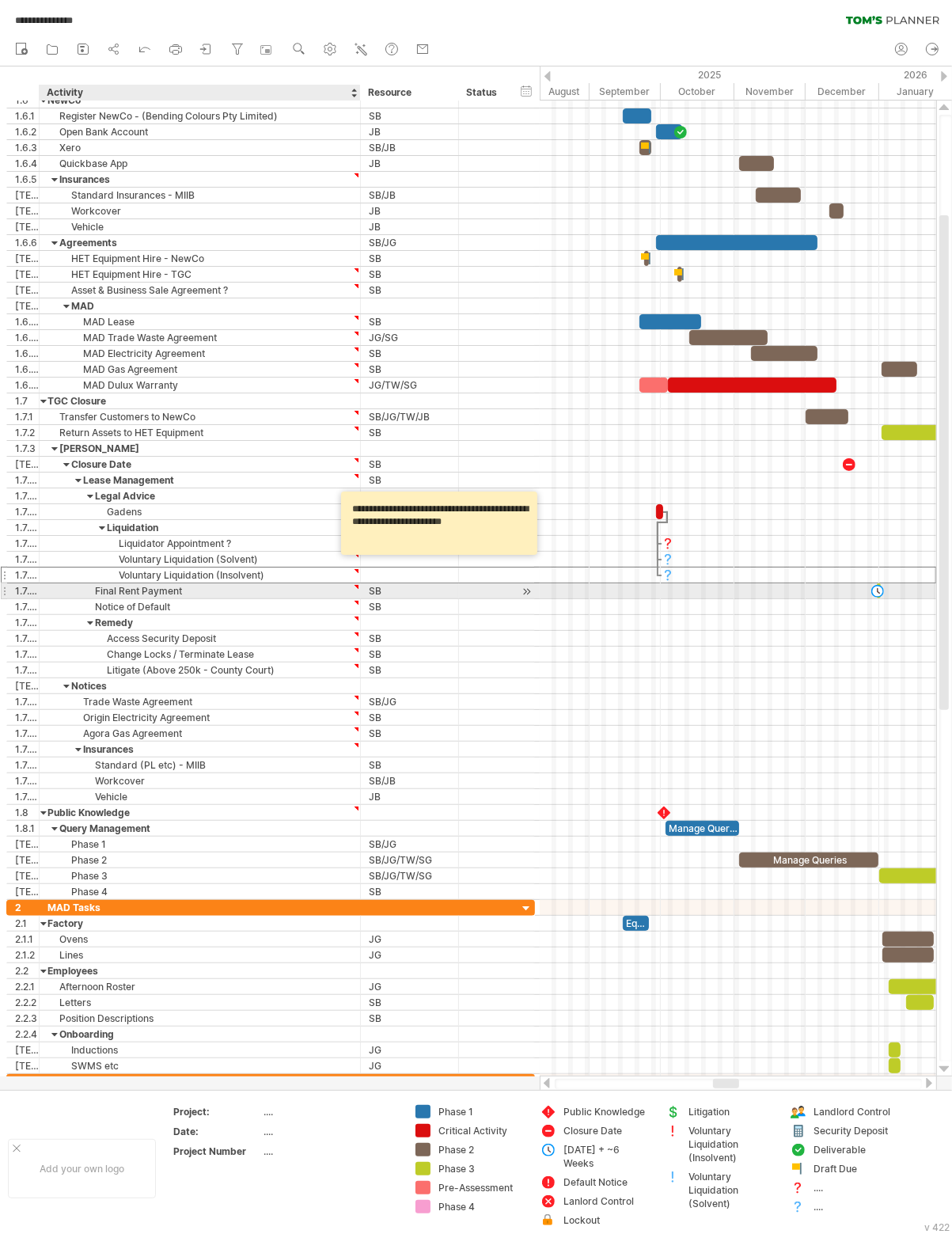
click at [357, 585] on div at bounding box center [358, 591] width 8 height 16
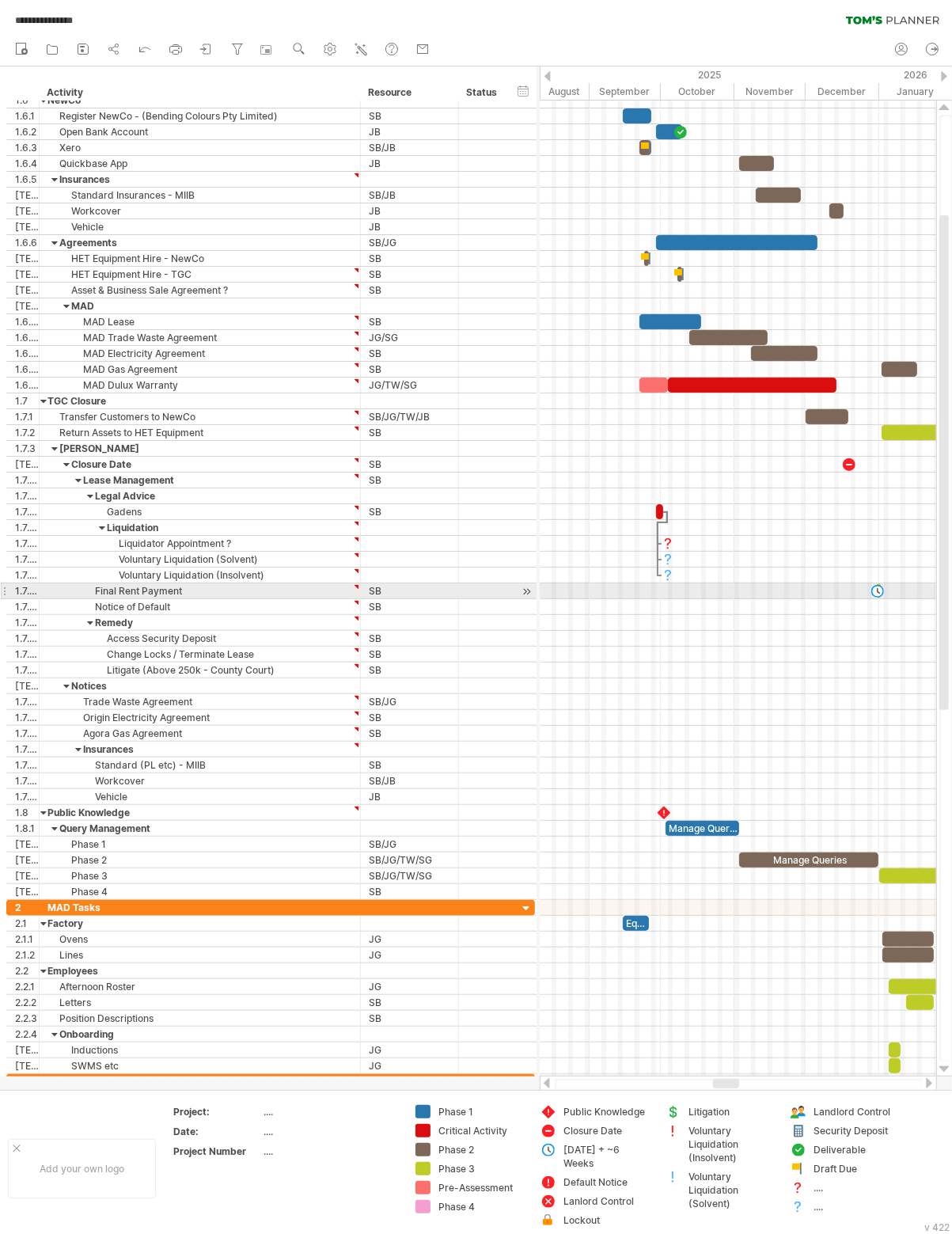
click at [351, 584] on div "**********" at bounding box center [200, 590] width 321 height 15
click at [357, 583] on div at bounding box center [357, 587] width 7 height 7
click at [356, 599] on div at bounding box center [357, 603] width 7 height 7
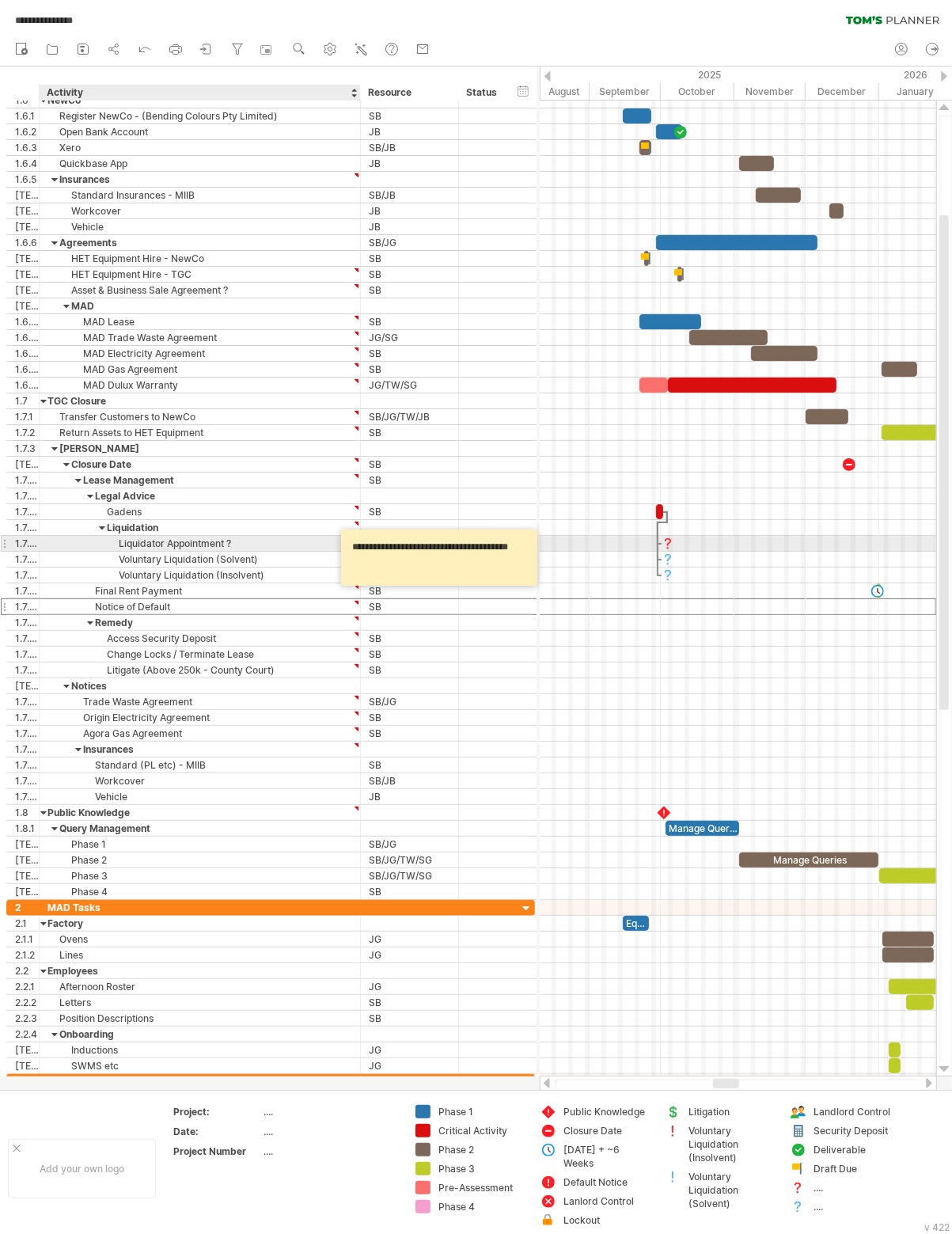
drag, startPoint x: 397, startPoint y: 566, endPoint x: 328, endPoint y: 545, distance: 72.1
click at [328, 545] on div "**********" at bounding box center [476, 617] width 952 height 1234
drag, startPoint x: 379, startPoint y: 559, endPoint x: 354, endPoint y: 549, distance: 26.9
click at [354, 549] on textarea "**********" at bounding box center [442, 557] width 190 height 45
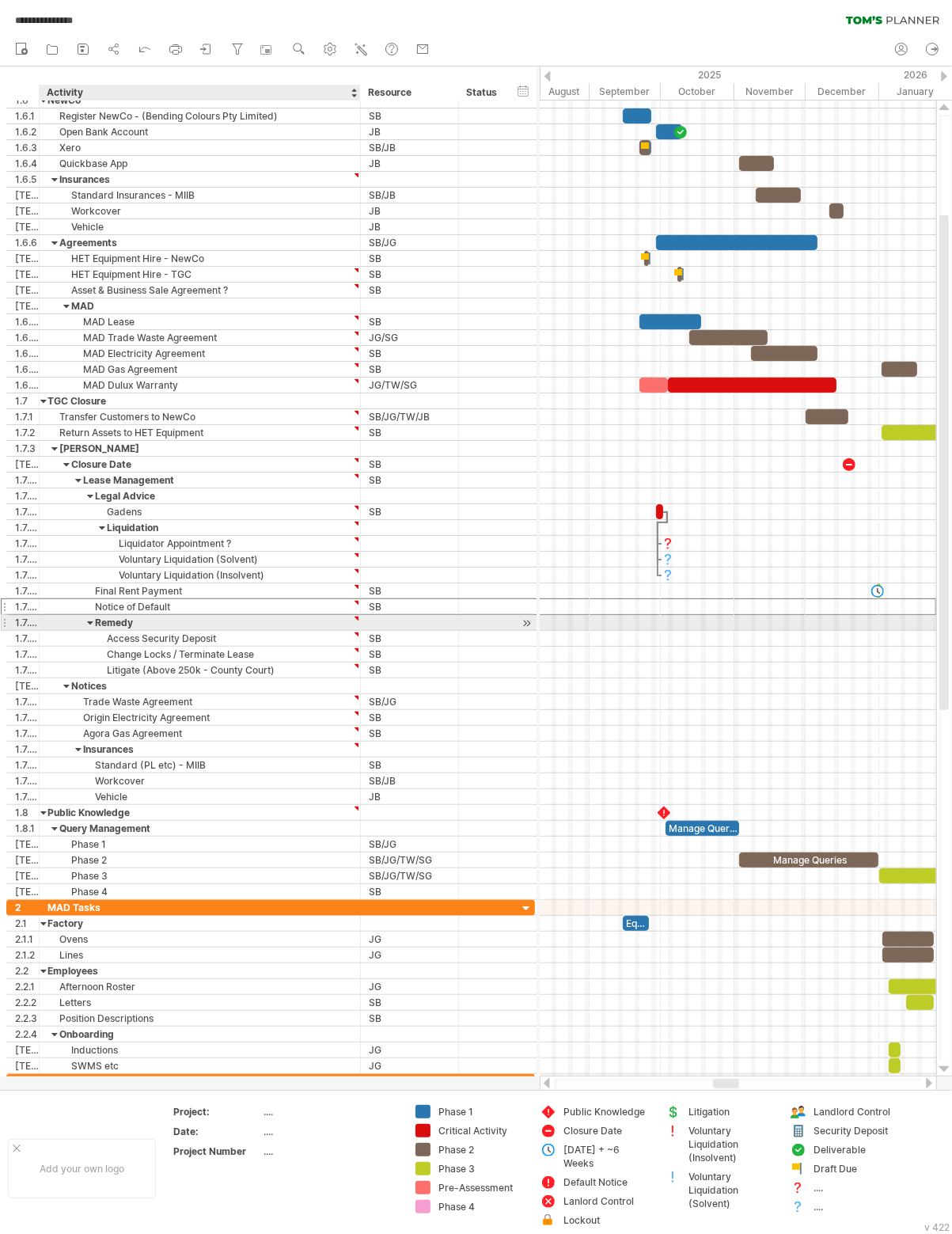
click at [357, 631] on div at bounding box center [357, 634] width 7 height 7
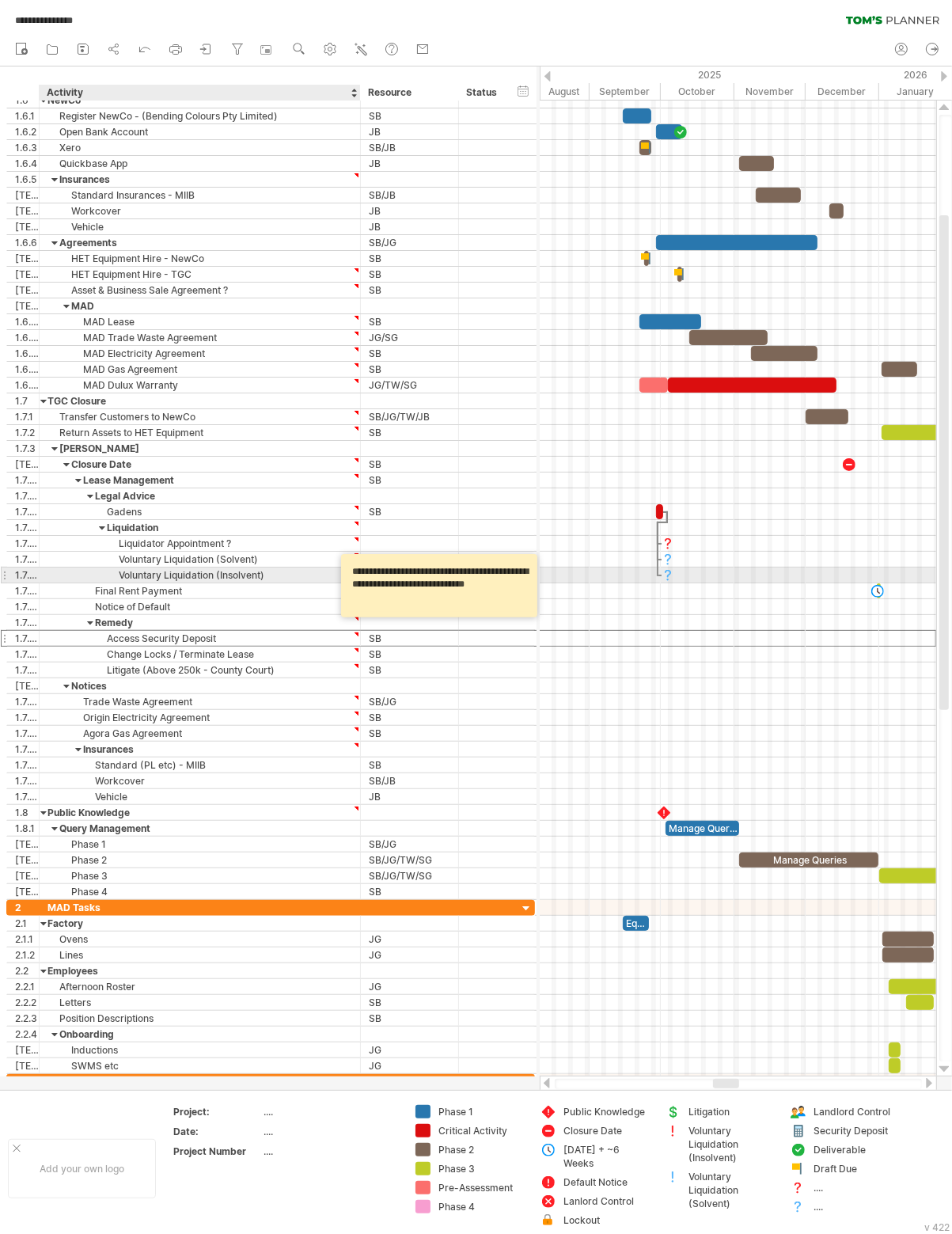
drag, startPoint x: 523, startPoint y: 588, endPoint x: 350, endPoint y: 575, distance: 173.5
click at [350, 575] on textarea "**********" at bounding box center [442, 585] width 190 height 52
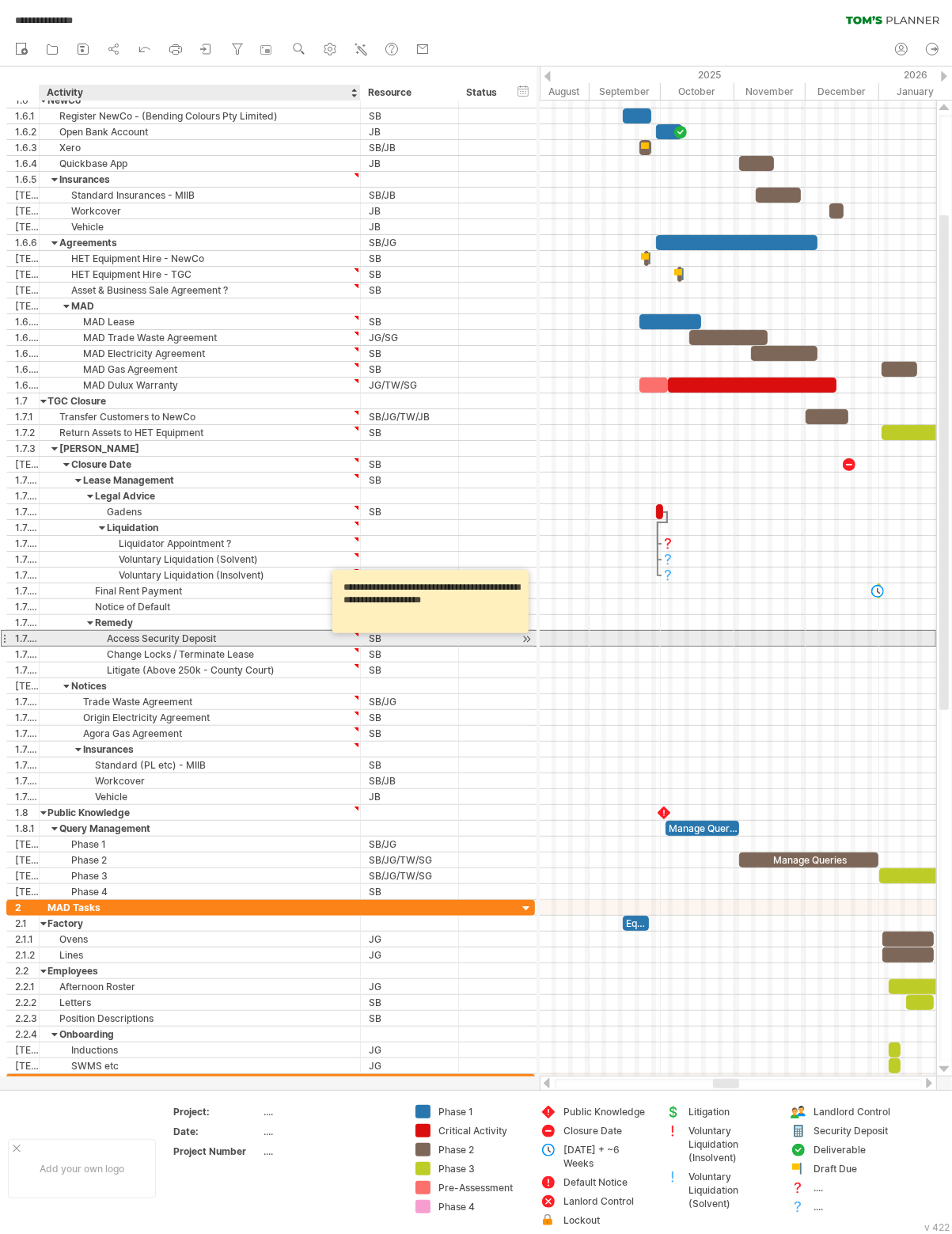
click at [355, 646] on div at bounding box center [357, 650] width 7 height 7
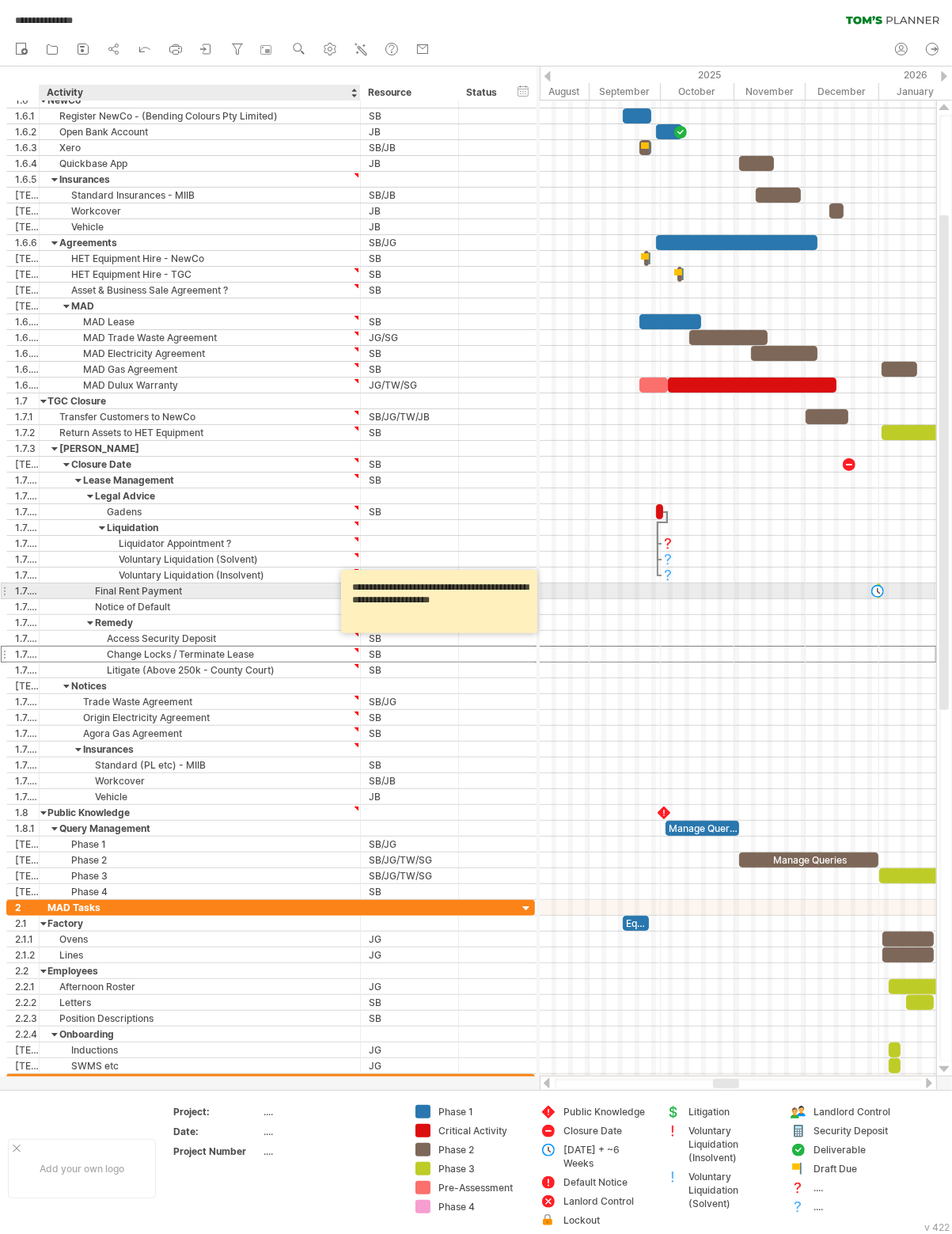
drag, startPoint x: 503, startPoint y: 607, endPoint x: 357, endPoint y: 594, distance: 146.6
click at [351, 591] on textarea "**********" at bounding box center [442, 601] width 190 height 52
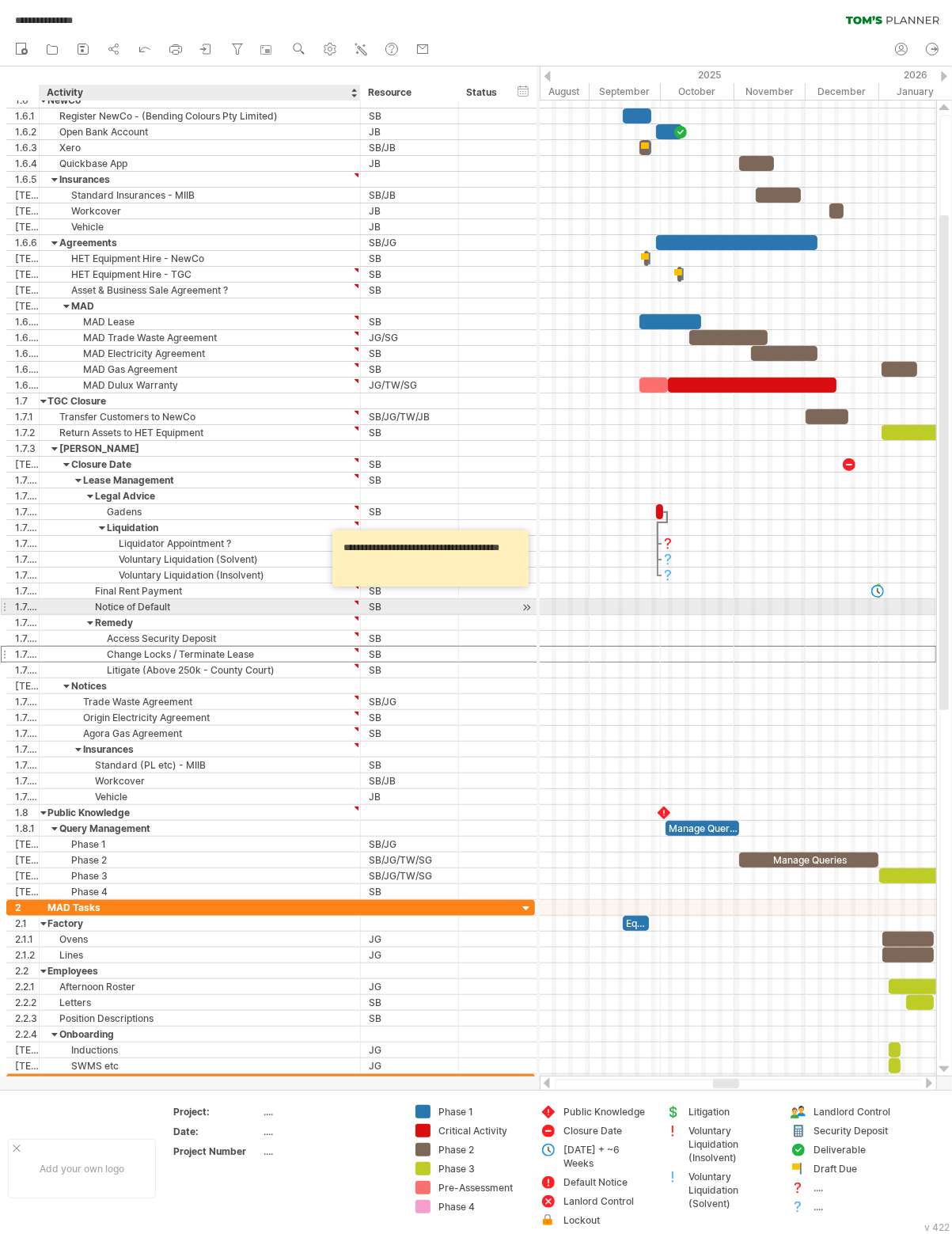
click at [225, 601] on div "Notice of Default" at bounding box center [199, 606] width 305 height 15
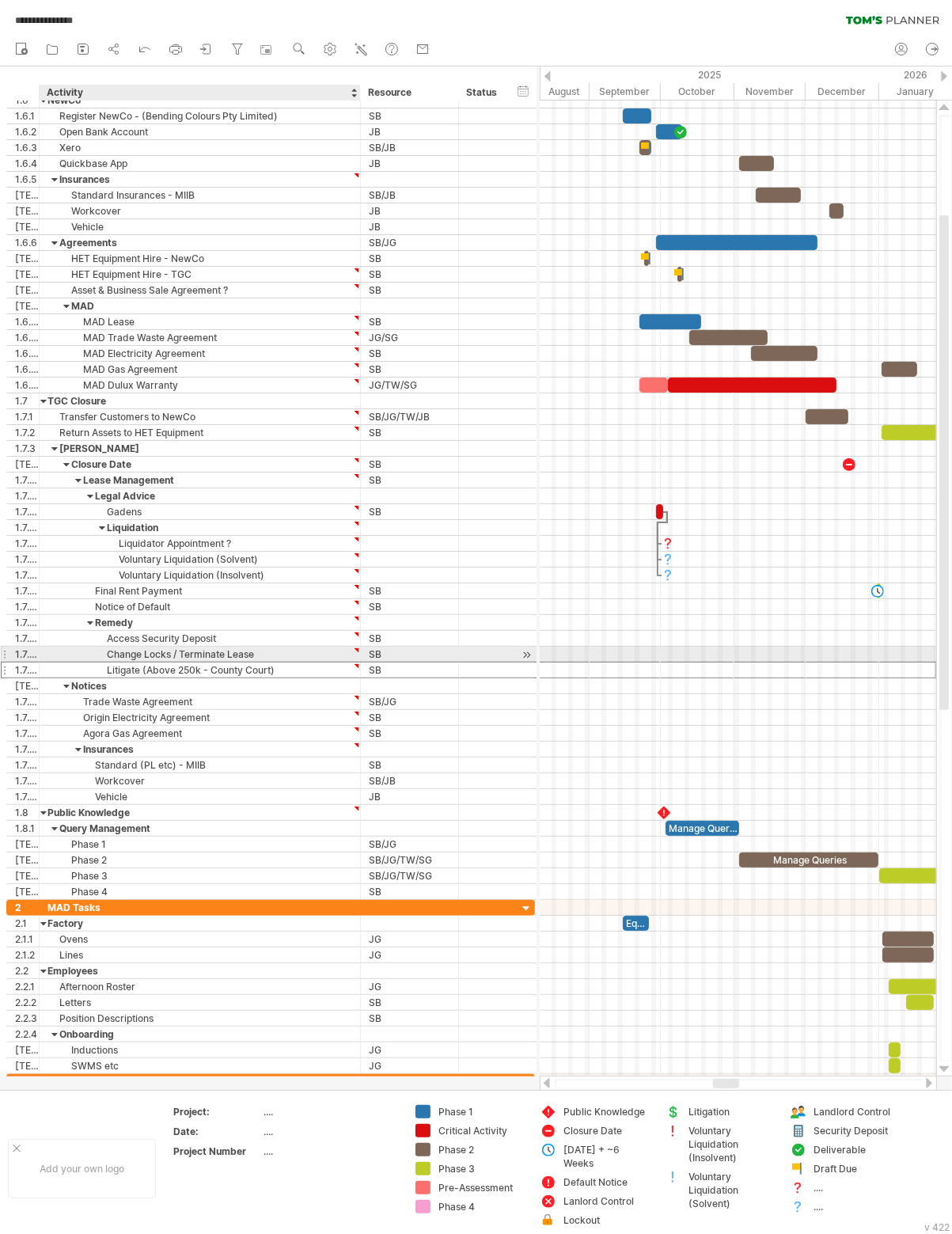
click at [355, 663] on div at bounding box center [357, 667] width 7 height 7
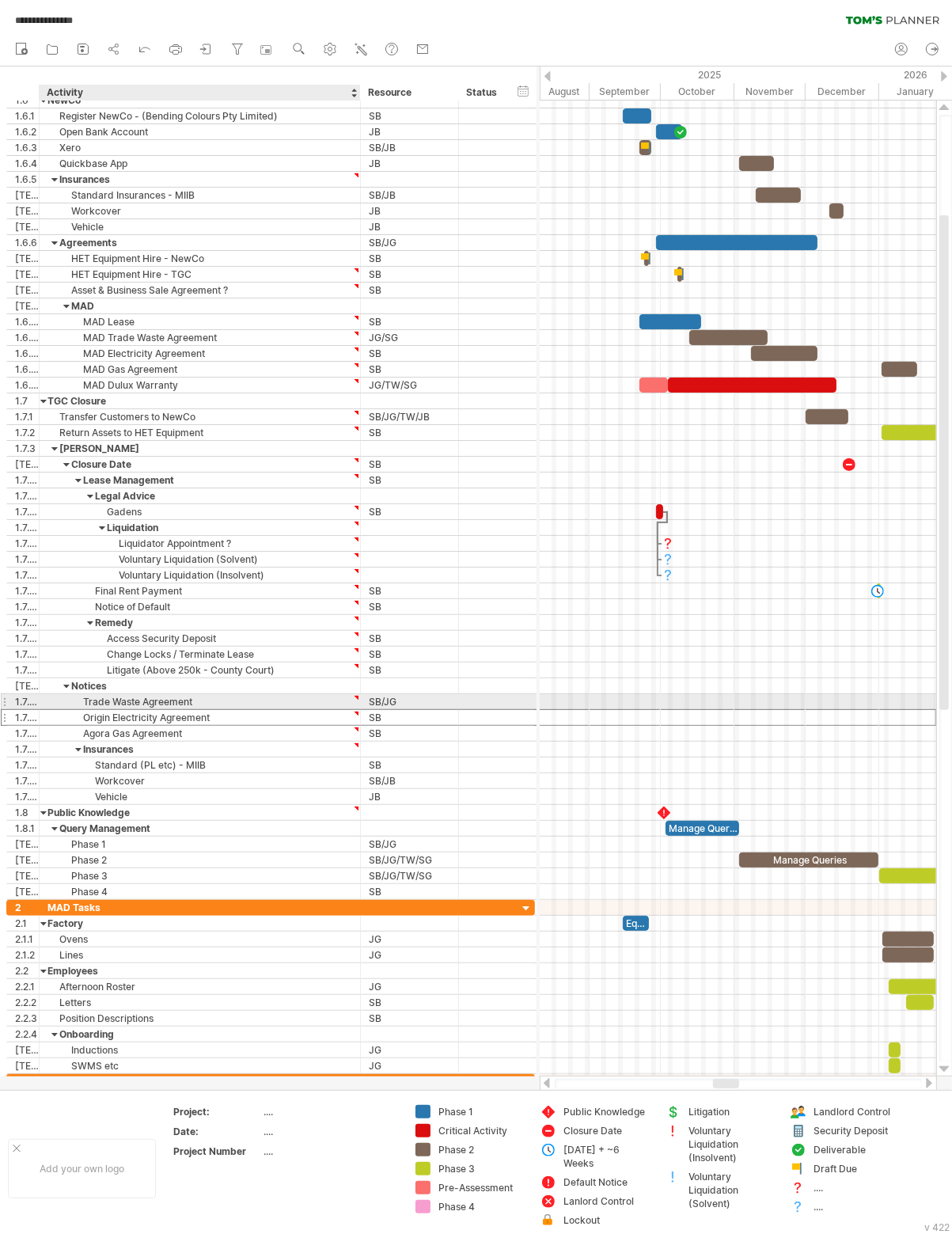
click at [356, 711] on div at bounding box center [357, 714] width 7 height 7
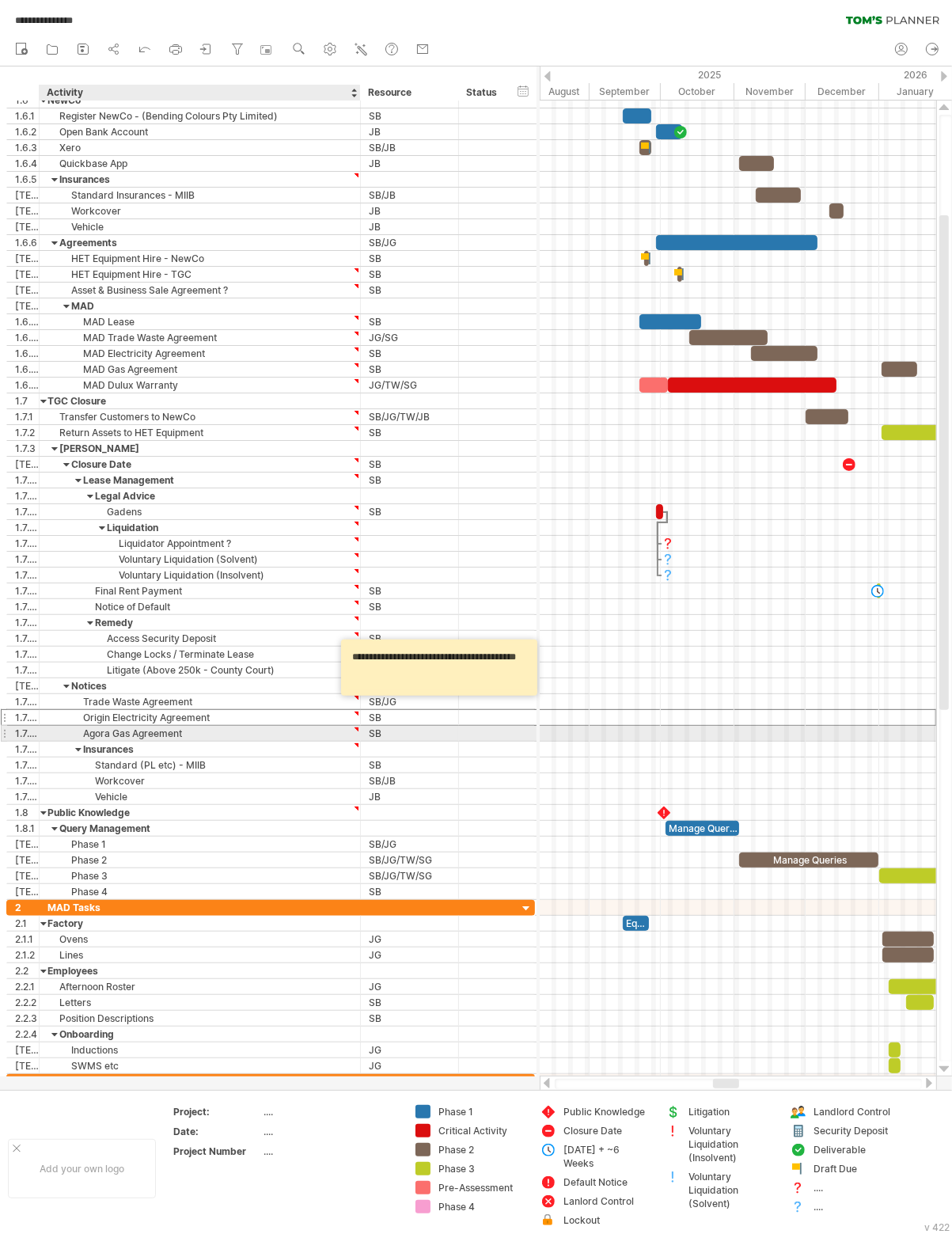
click at [357, 742] on div at bounding box center [357, 746] width 7 height 7
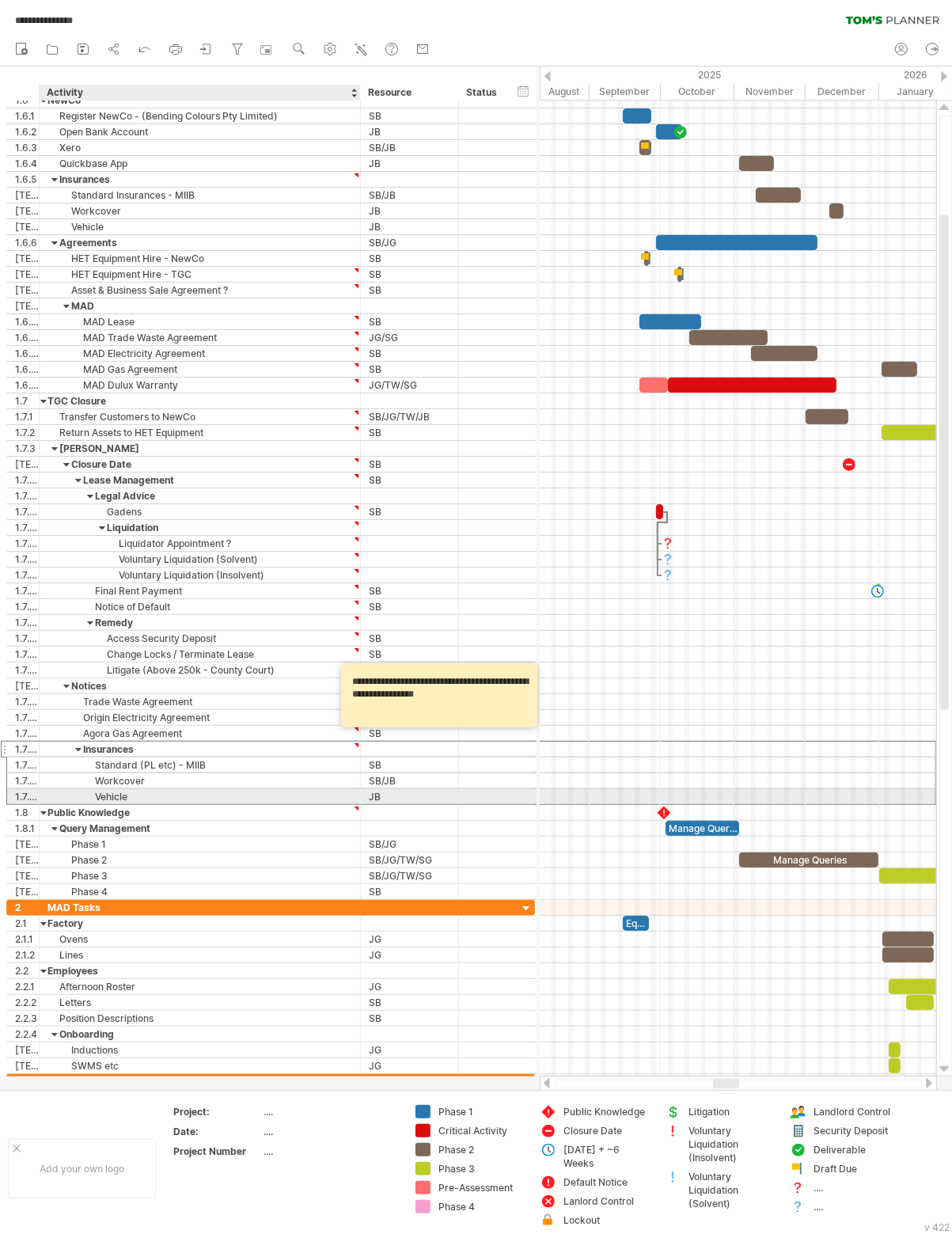
click at [356, 805] on div at bounding box center [357, 809] width 7 height 7
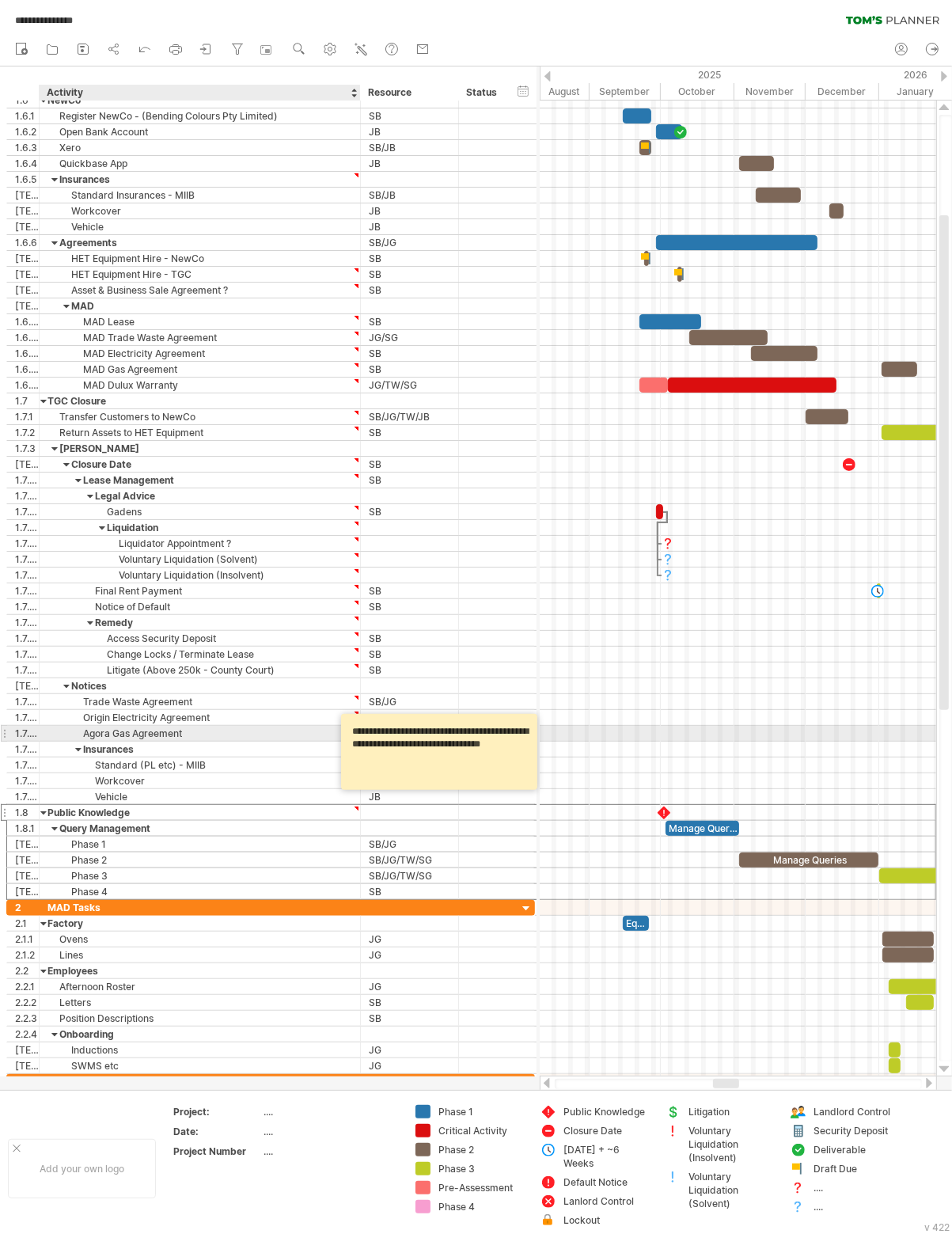
drag, startPoint x: 393, startPoint y: 760, endPoint x: 357, endPoint y: 740, distance: 41.2
click at [349, 734] on textarea "**********" at bounding box center [442, 752] width 190 height 65
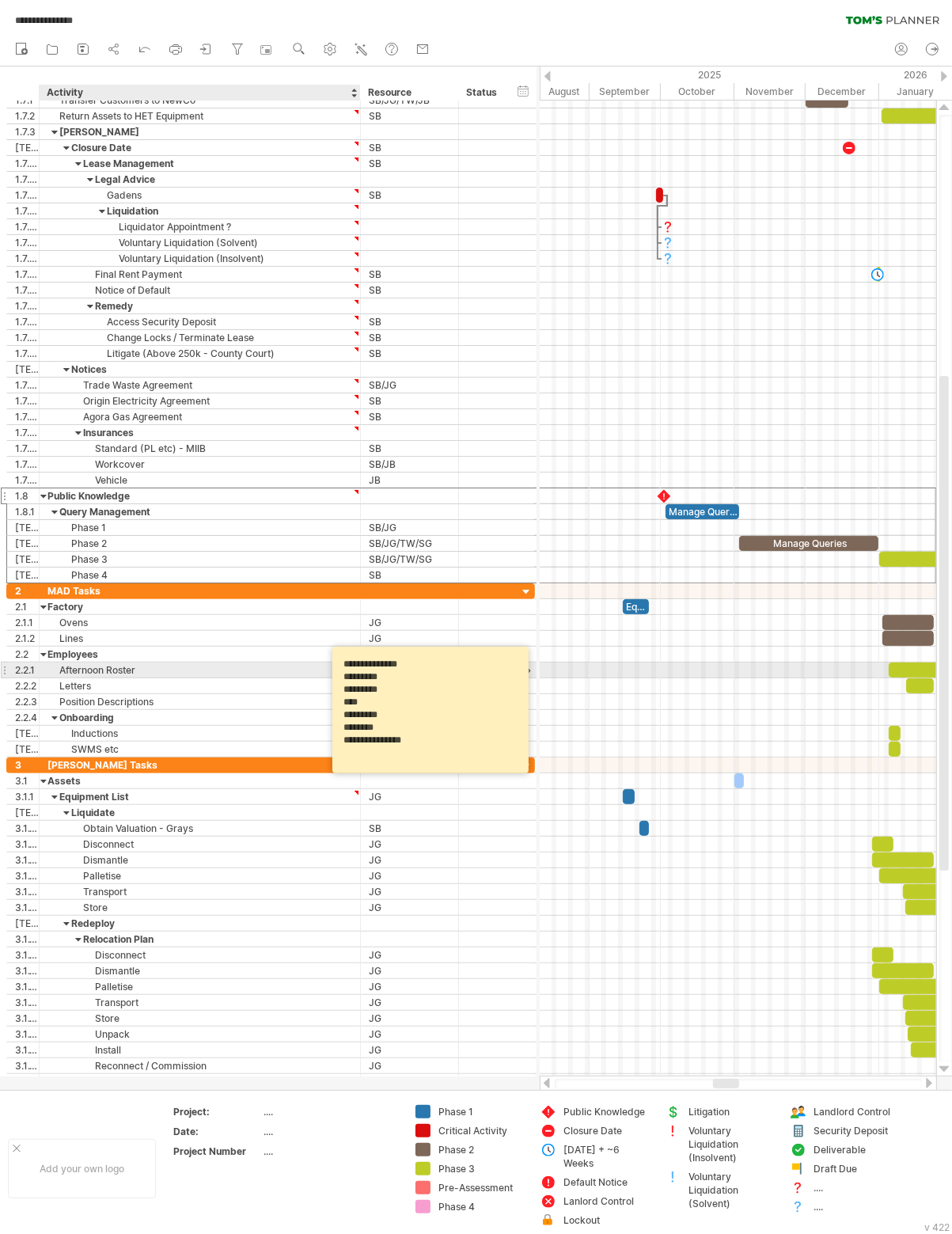
drag, startPoint x: 437, startPoint y: 737, endPoint x: 342, endPoint y: 664, distance: 119.8
click at [342, 664] on textarea "**********" at bounding box center [433, 711] width 190 height 116
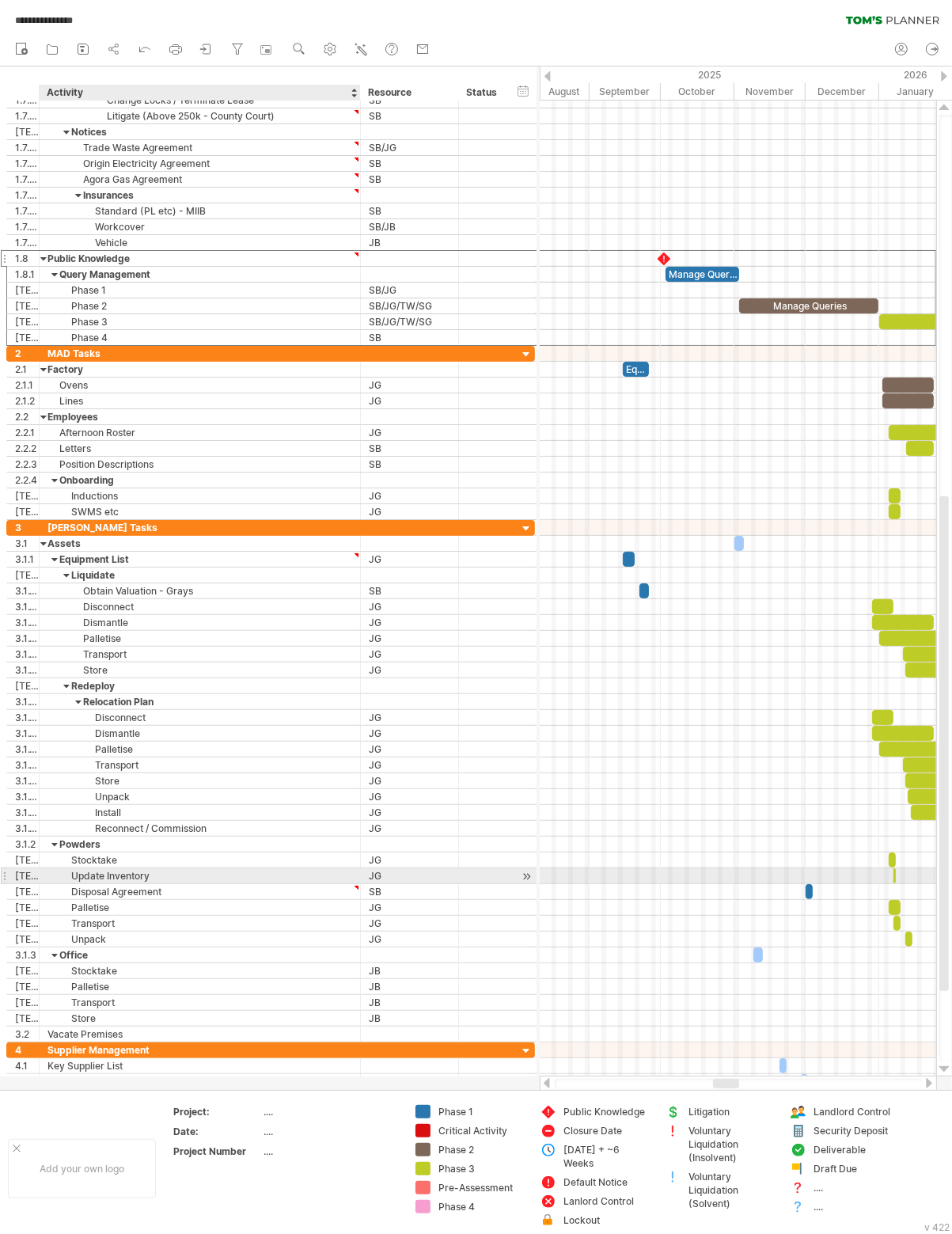
type textarea "**********"
click at [354, 884] on div at bounding box center [357, 888] width 7 height 7
